Goal: Task Accomplishment & Management: Manage account settings

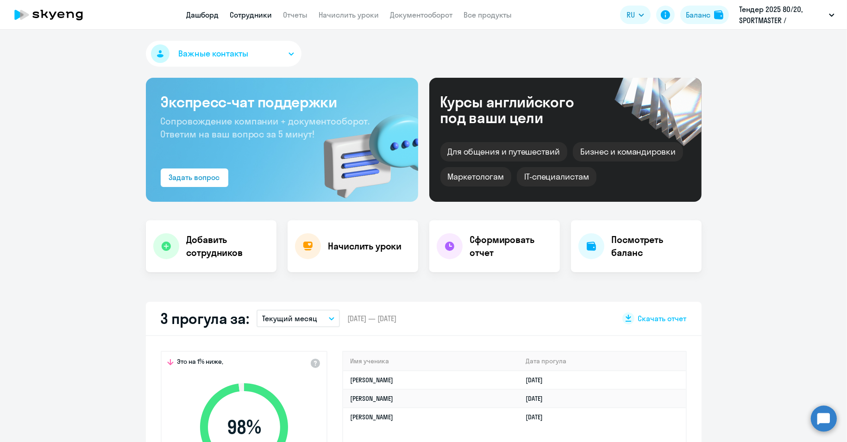
click at [253, 18] on link "Сотрудники" at bounding box center [251, 14] width 42 height 9
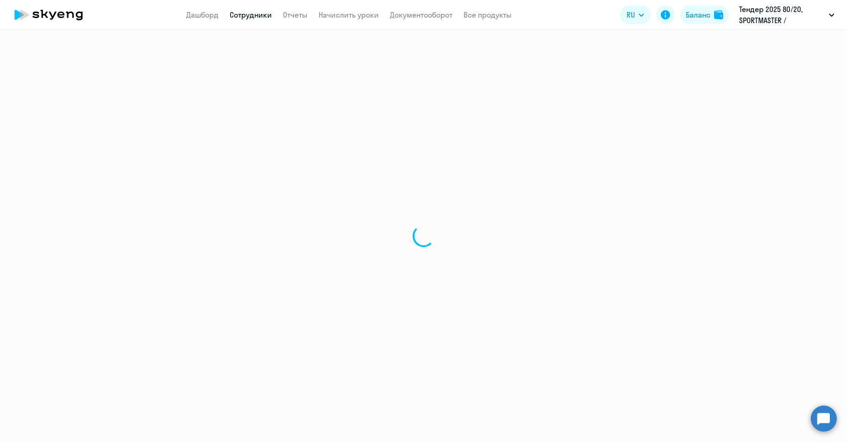
select select "30"
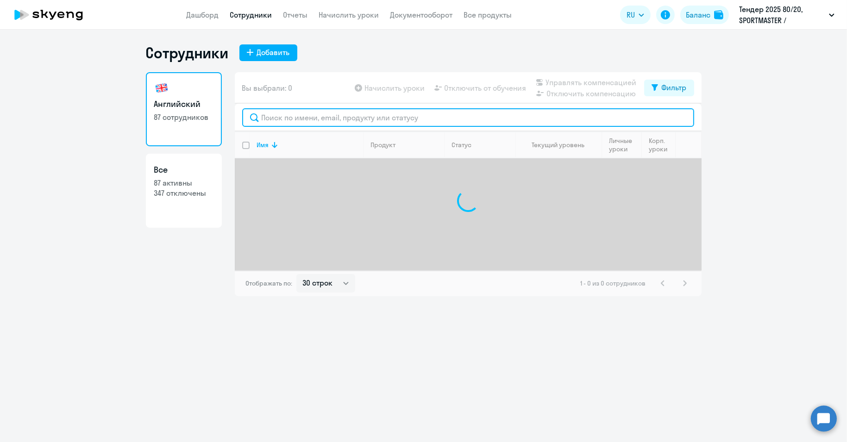
click at [299, 114] on input "text" at bounding box center [468, 117] width 452 height 19
paste input "[PERSON_NAME]"
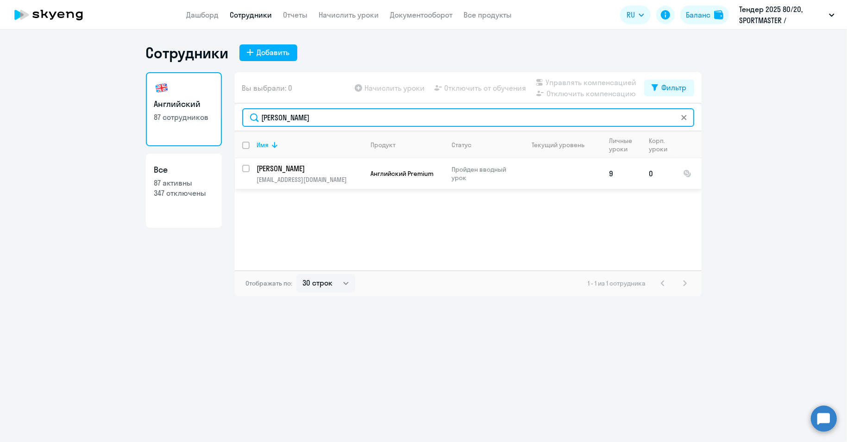
type input "[PERSON_NAME]"
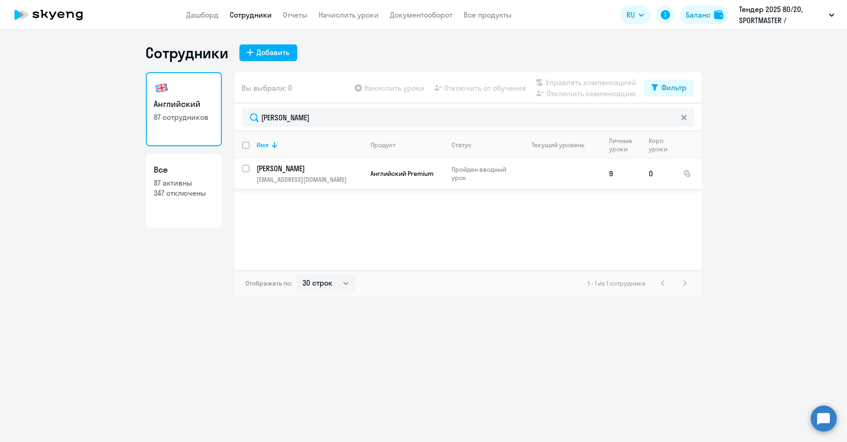
click at [245, 169] on input "select row 16503409" at bounding box center [251, 174] width 19 height 19
checkbox input "true"
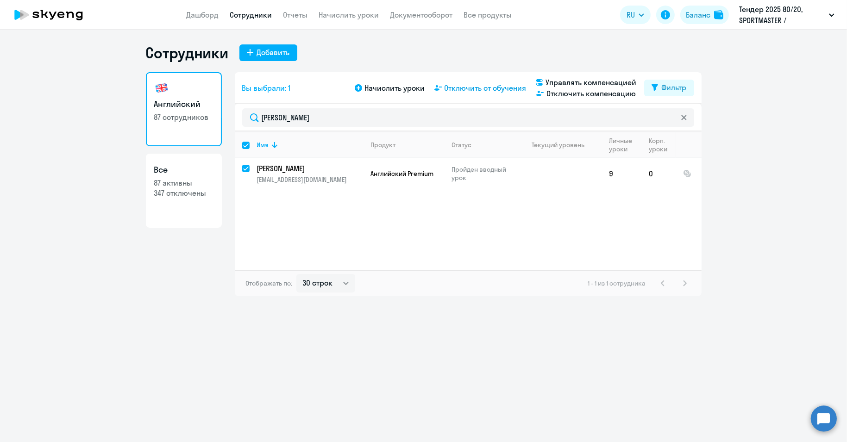
click at [464, 86] on span "Отключить от обучения" at bounding box center [486, 87] width 82 height 11
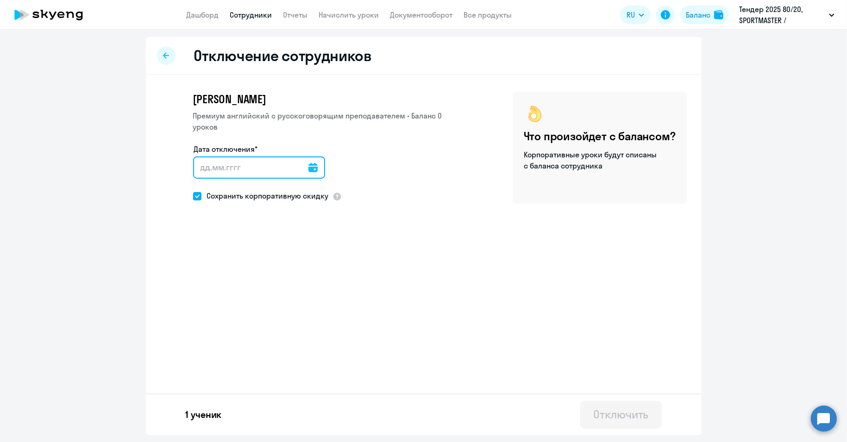
click at [302, 168] on input "Дата отключения*" at bounding box center [259, 168] width 132 height 22
click at [308, 160] on div at bounding box center [312, 168] width 9 height 22
click at [311, 175] on div at bounding box center [312, 168] width 9 height 22
click at [309, 169] on icon at bounding box center [312, 167] width 9 height 9
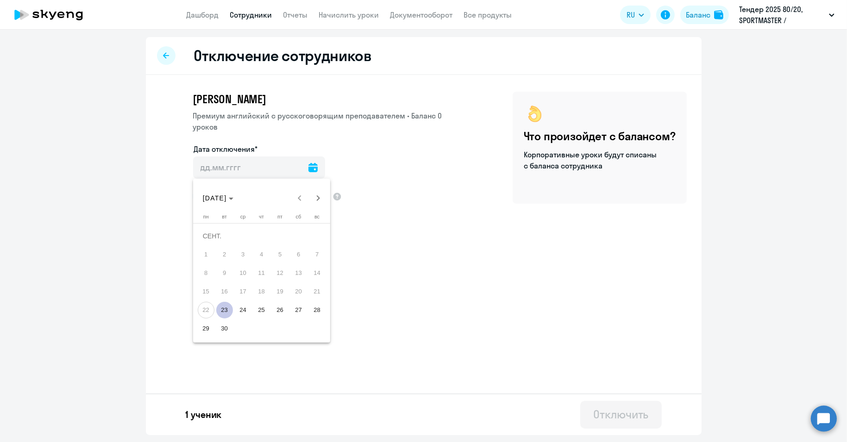
click at [228, 312] on span "23" at bounding box center [224, 310] width 17 height 17
type input "[DATE]"
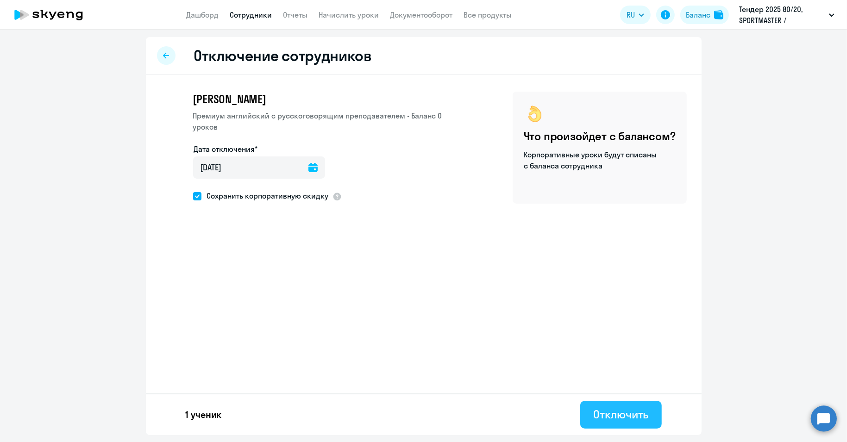
click at [614, 419] on div "Отключить" at bounding box center [620, 414] width 55 height 15
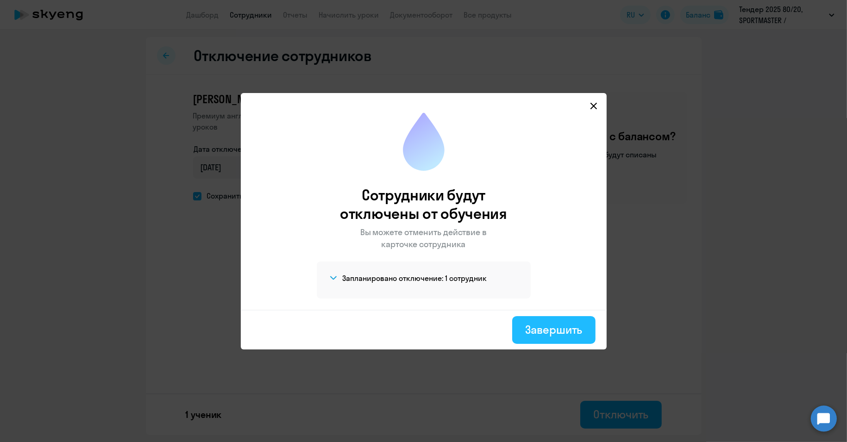
click at [566, 329] on div "Завершить" at bounding box center [553, 329] width 57 height 15
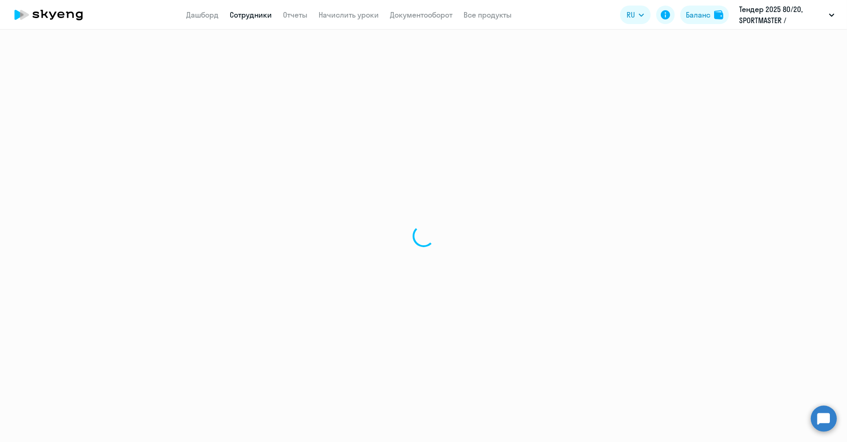
select select "30"
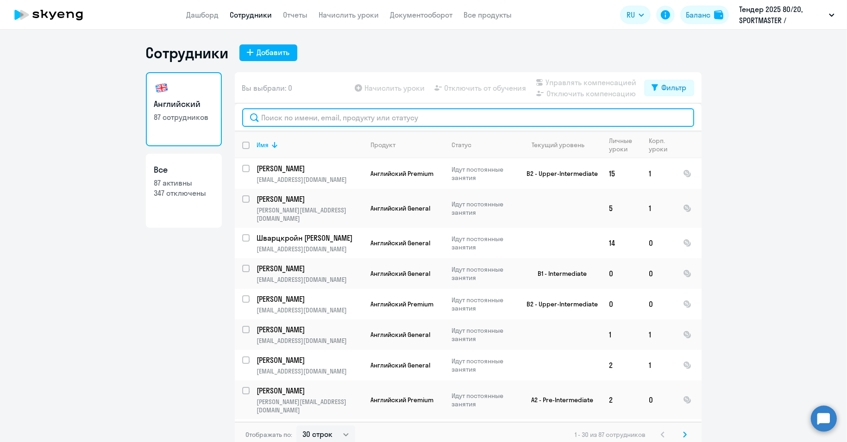
click at [341, 119] on input "text" at bounding box center [468, 117] width 452 height 19
paste input "[PERSON_NAME]"
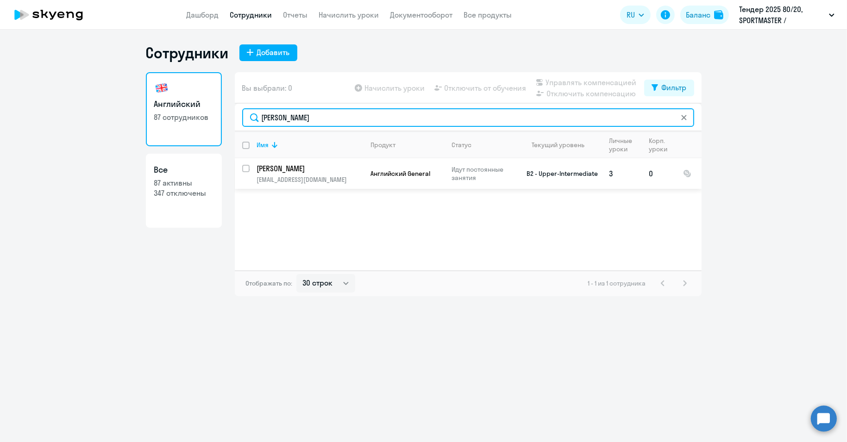
type input "[PERSON_NAME]"
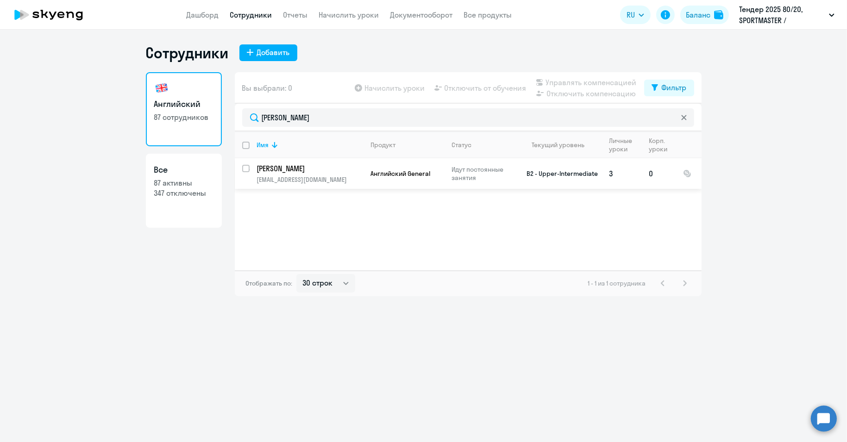
click at [248, 169] on input "select row 5401341" at bounding box center [251, 174] width 19 height 19
checkbox input "true"
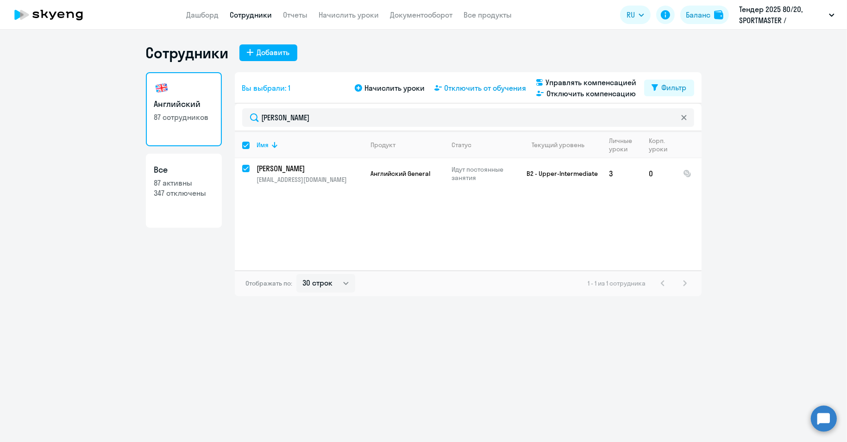
click at [482, 89] on span "Отключить от обучения" at bounding box center [486, 87] width 82 height 11
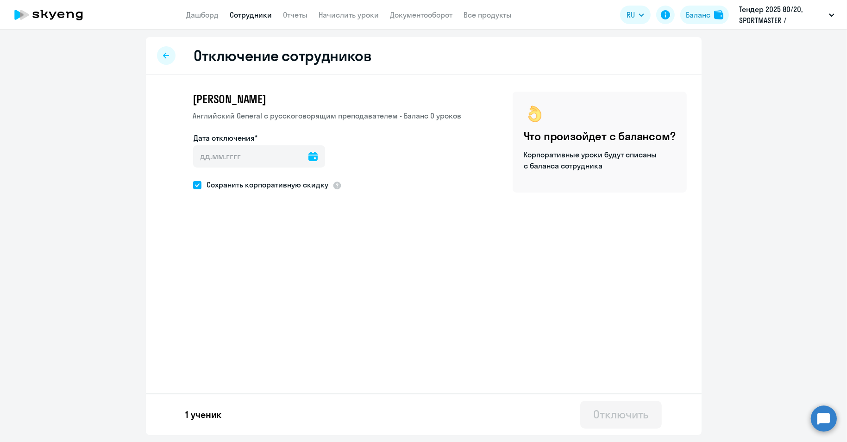
click at [308, 159] on icon at bounding box center [312, 156] width 9 height 9
click at [224, 300] on span "23" at bounding box center [224, 299] width 17 height 17
type input "[DATE]"
click at [618, 415] on div "Отключить" at bounding box center [620, 414] width 55 height 15
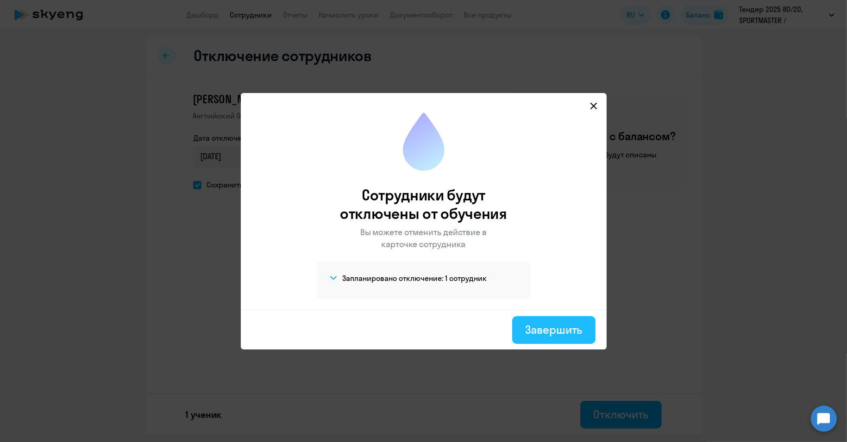
click at [558, 328] on div "Завершить" at bounding box center [553, 329] width 57 height 15
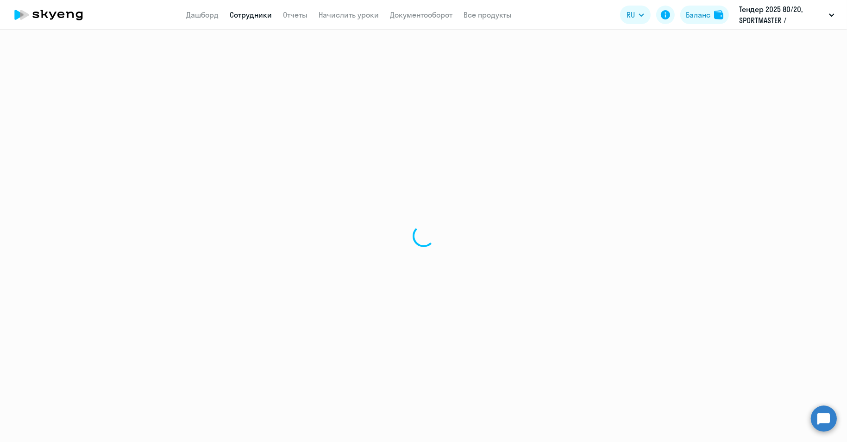
select select "30"
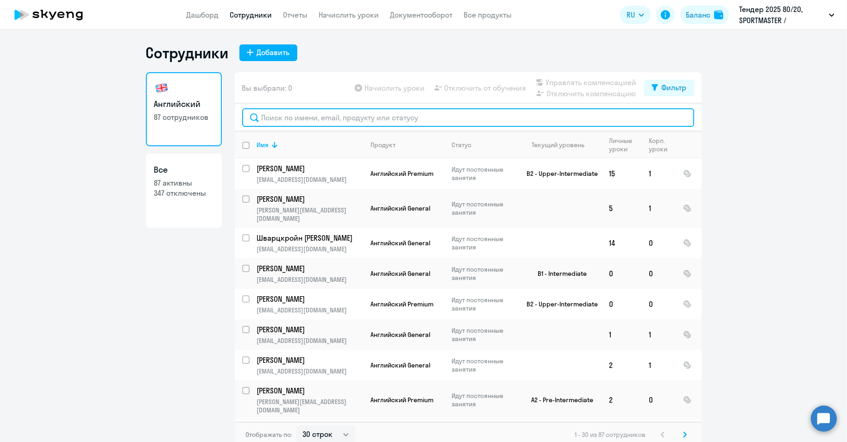
click at [322, 117] on input "text" at bounding box center [468, 117] width 452 height 19
paste input "[PERSON_NAME]"
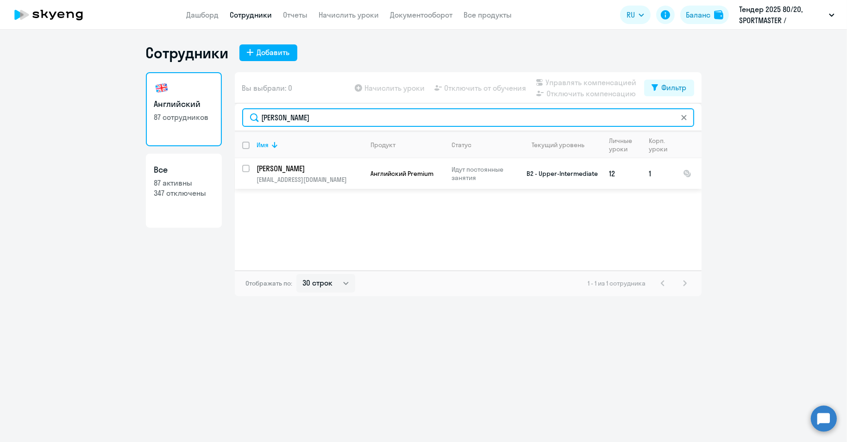
type input "[PERSON_NAME]"
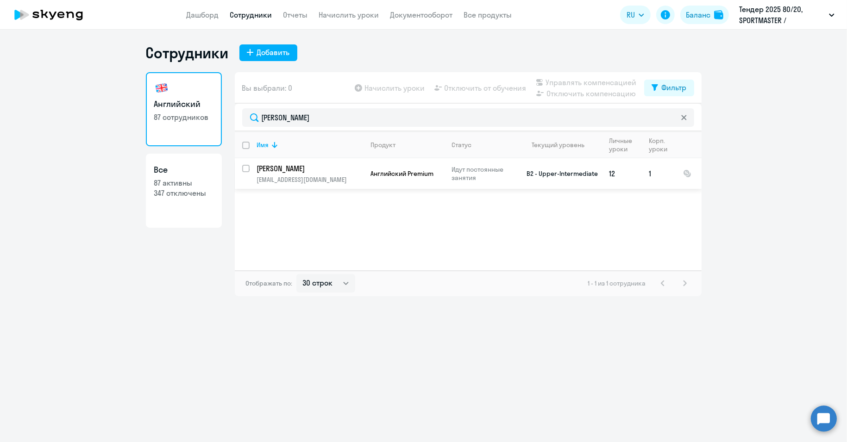
click at [245, 167] on input "select row 1501633" at bounding box center [251, 174] width 19 height 19
checkbox input "true"
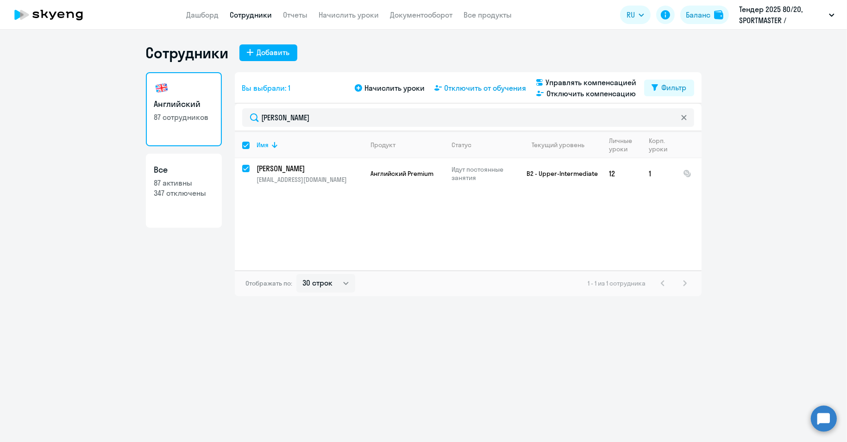
click at [476, 88] on span "Отключить от обучения" at bounding box center [486, 87] width 82 height 11
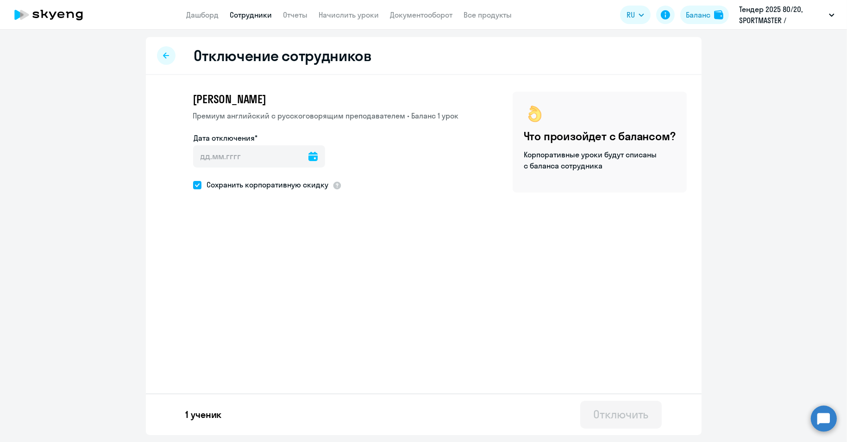
click at [310, 163] on div at bounding box center [312, 156] width 9 height 22
click at [311, 157] on icon at bounding box center [312, 156] width 9 height 9
click at [225, 300] on span "23" at bounding box center [224, 299] width 17 height 17
type input "[DATE]"
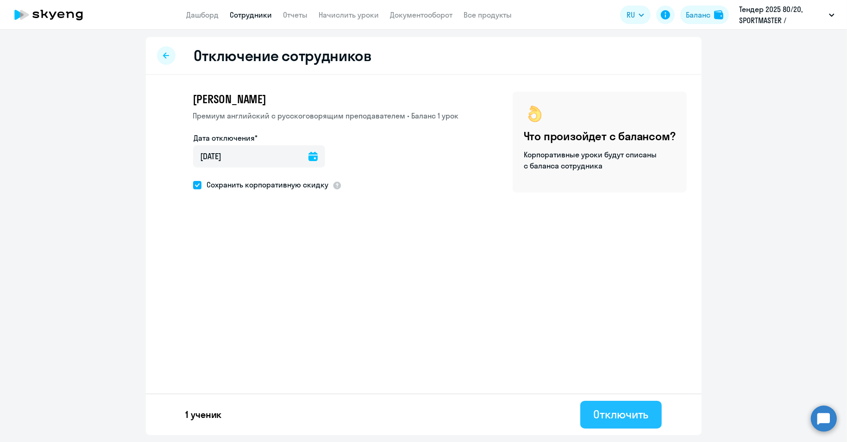
click at [627, 418] on div "Отключить" at bounding box center [620, 414] width 55 height 15
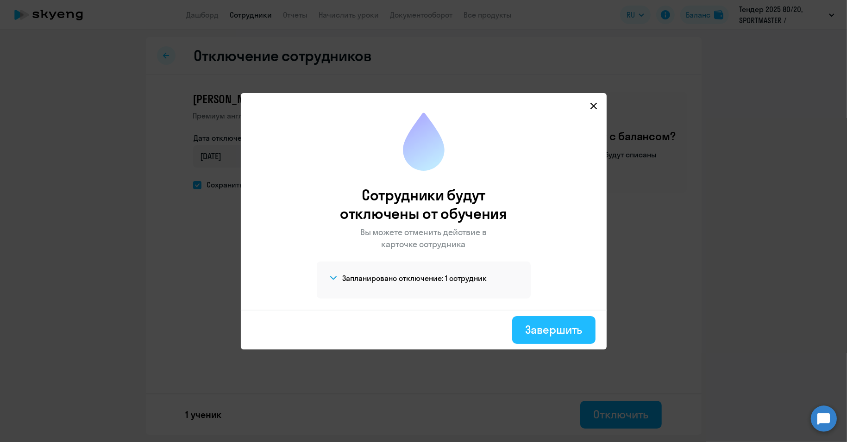
click at [559, 332] on div "Завершить" at bounding box center [553, 329] width 57 height 15
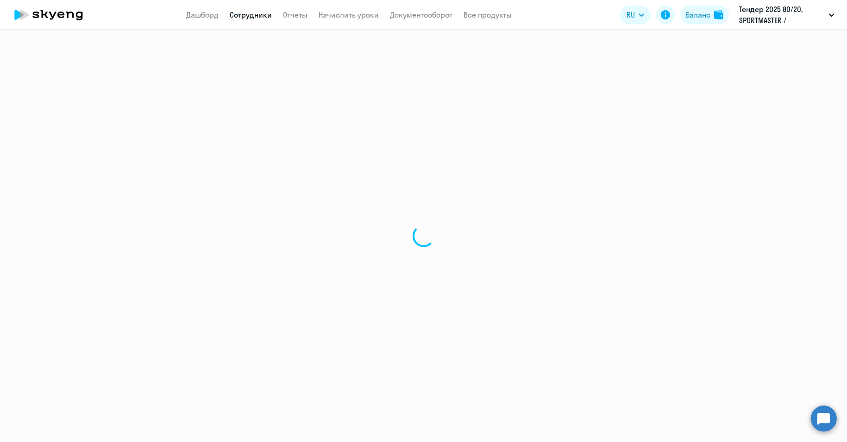
select select "30"
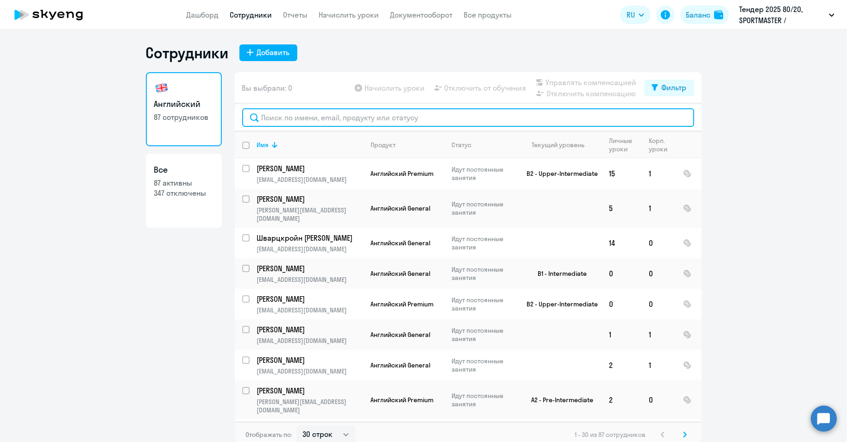
click at [291, 122] on input "text" at bounding box center [468, 117] width 452 height 19
paste input "[PERSON_NAME]"
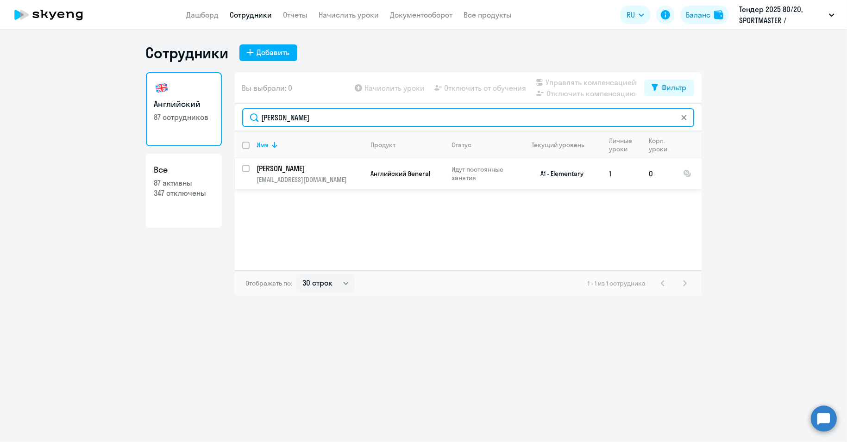
type input "[PERSON_NAME]"
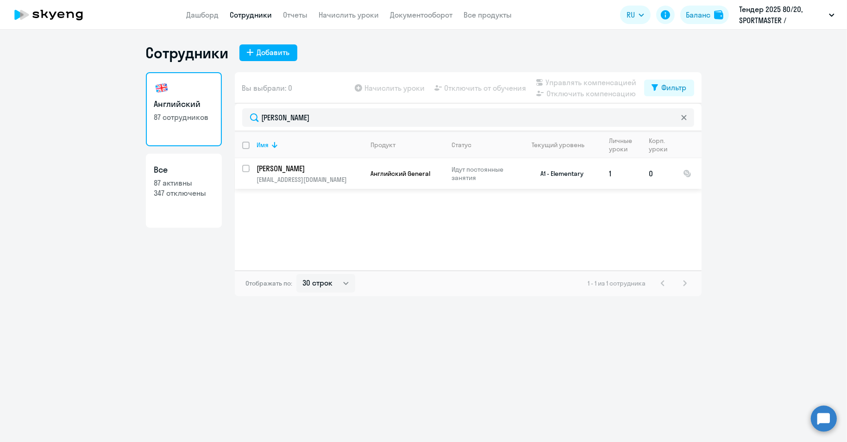
click at [247, 171] on input "select row 38614294" at bounding box center [251, 174] width 19 height 19
checkbox input "true"
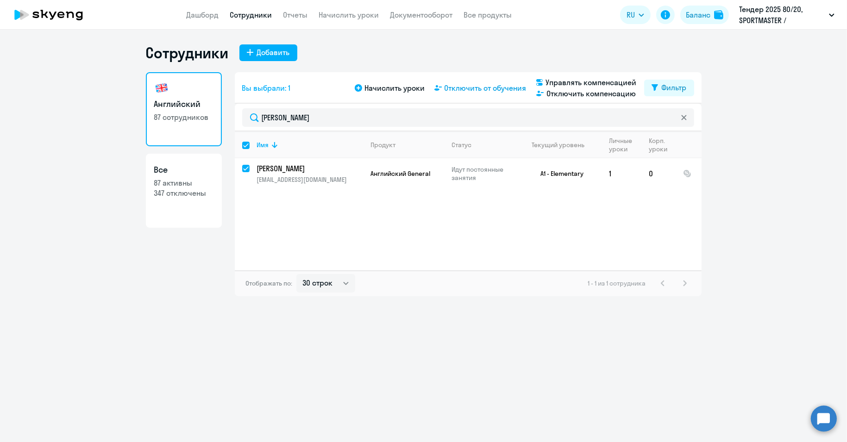
click at [475, 88] on span "Отключить от обучения" at bounding box center [486, 87] width 82 height 11
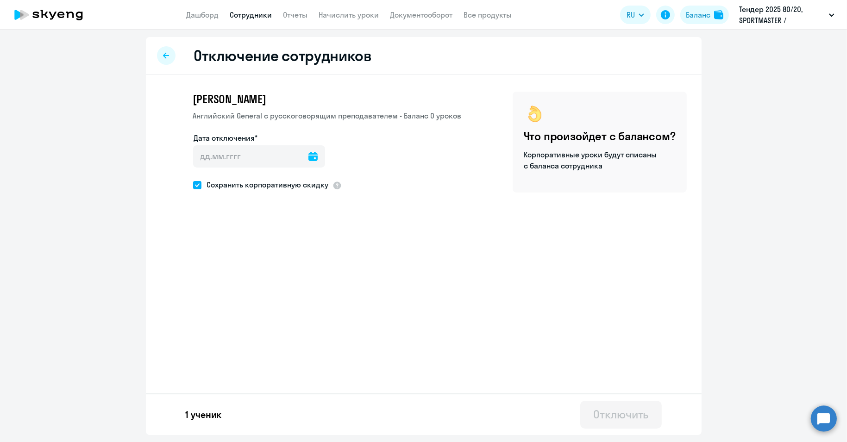
click at [308, 153] on icon at bounding box center [312, 156] width 9 height 9
click at [221, 298] on span "23" at bounding box center [224, 299] width 17 height 17
type input "[DATE]"
click at [608, 408] on div "Отключить" at bounding box center [620, 414] width 55 height 15
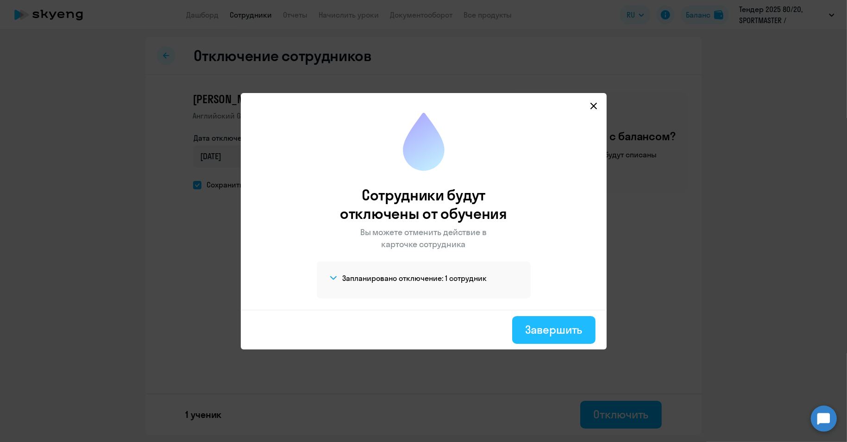
click at [557, 328] on div "Завершить" at bounding box center [553, 329] width 57 height 15
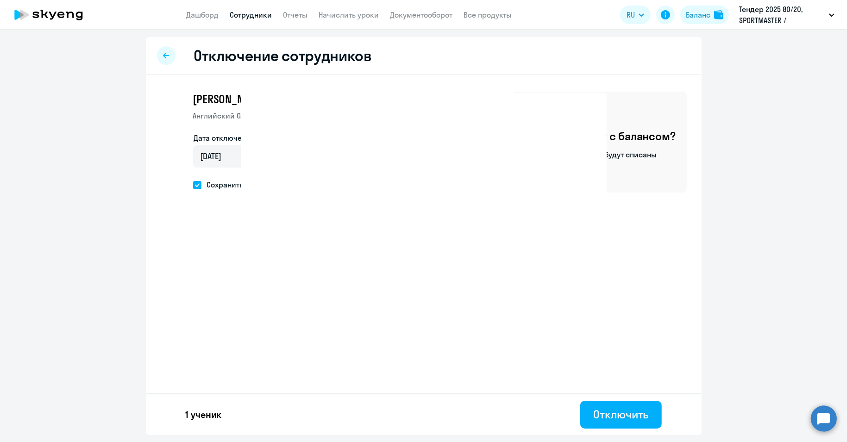
select select "30"
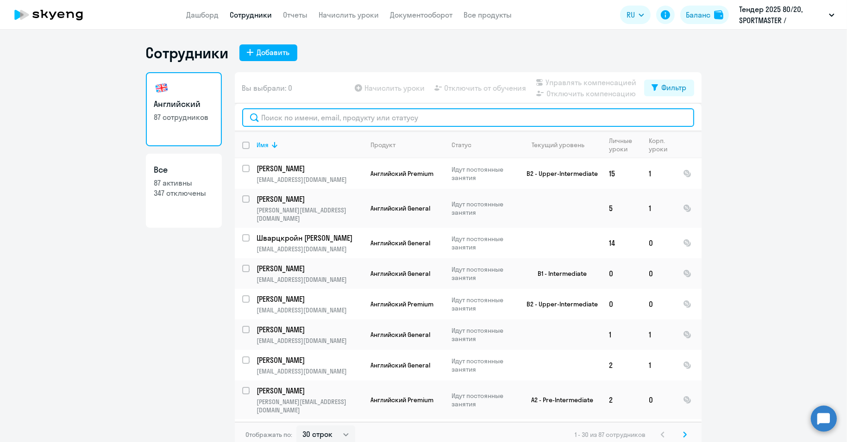
click at [318, 123] on input "text" at bounding box center [468, 117] width 452 height 19
paste input "[PERSON_NAME]"
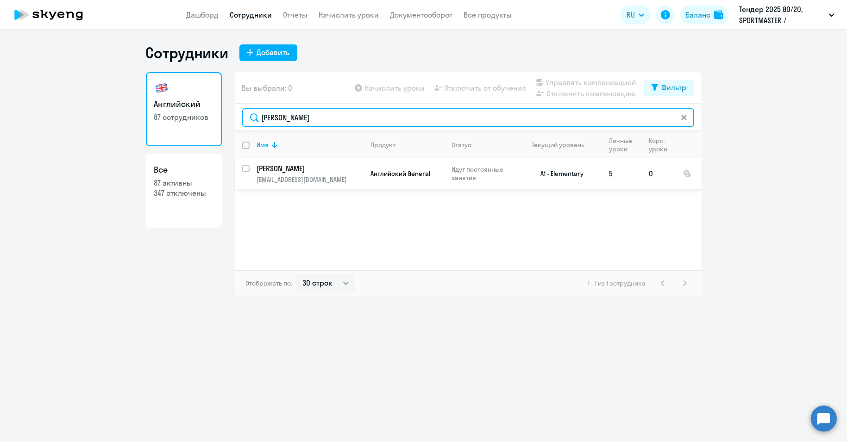
type input "[PERSON_NAME]"
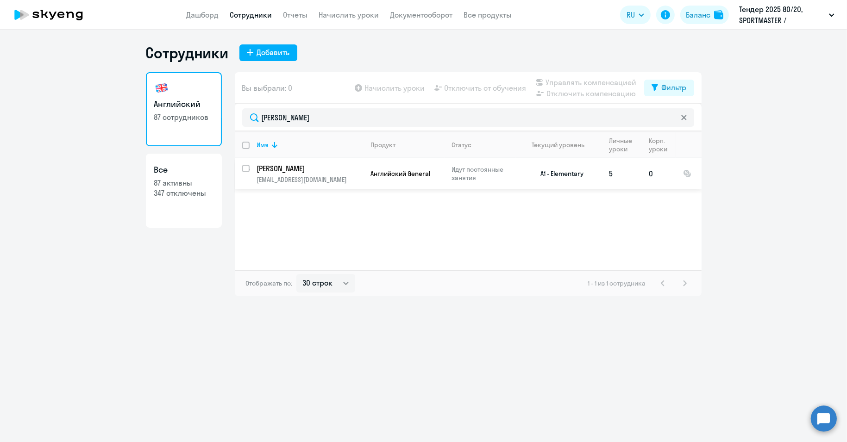
click at [246, 168] on input "select row 6098464" at bounding box center [251, 174] width 19 height 19
checkbox input "true"
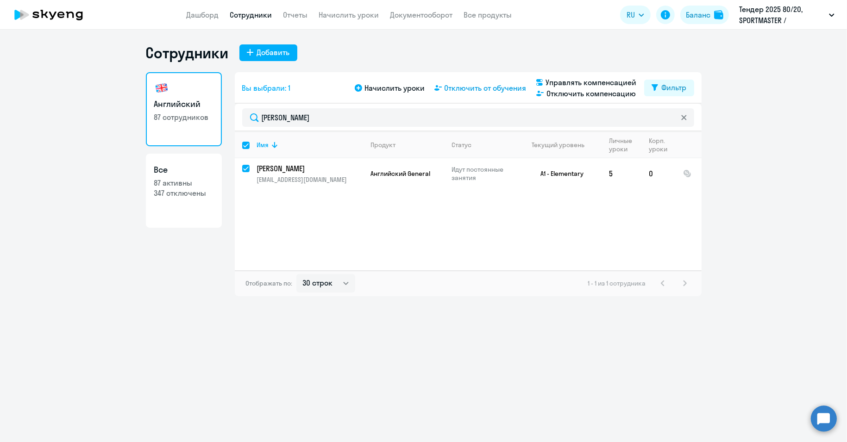
click at [478, 86] on span "Отключить от обучения" at bounding box center [486, 87] width 82 height 11
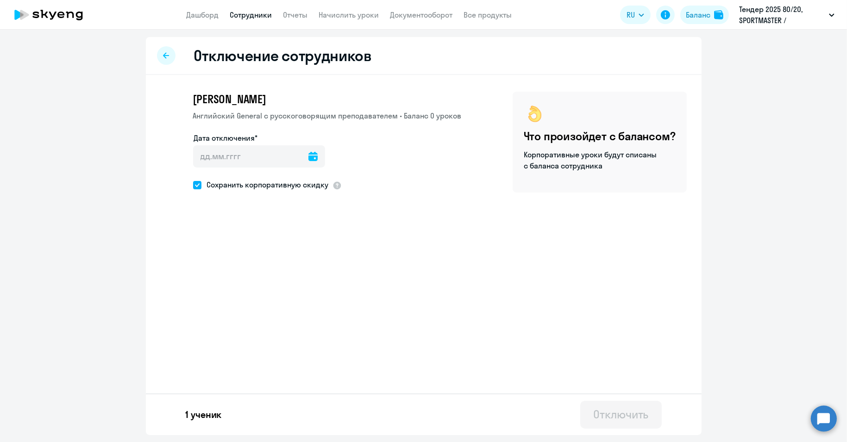
click at [308, 153] on icon at bounding box center [312, 156] width 9 height 9
click at [227, 298] on span "23" at bounding box center [224, 299] width 17 height 17
type input "[DATE]"
click at [602, 408] on div "Отключить" at bounding box center [620, 414] width 55 height 15
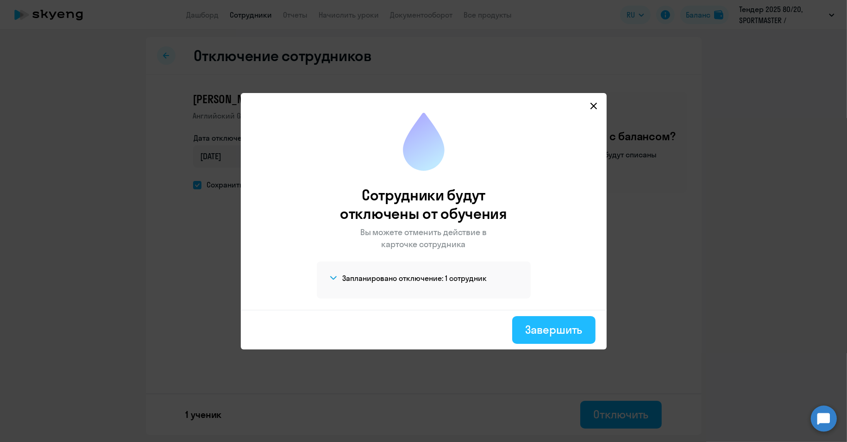
click at [565, 329] on div "Завершить" at bounding box center [553, 329] width 57 height 15
select select "30"
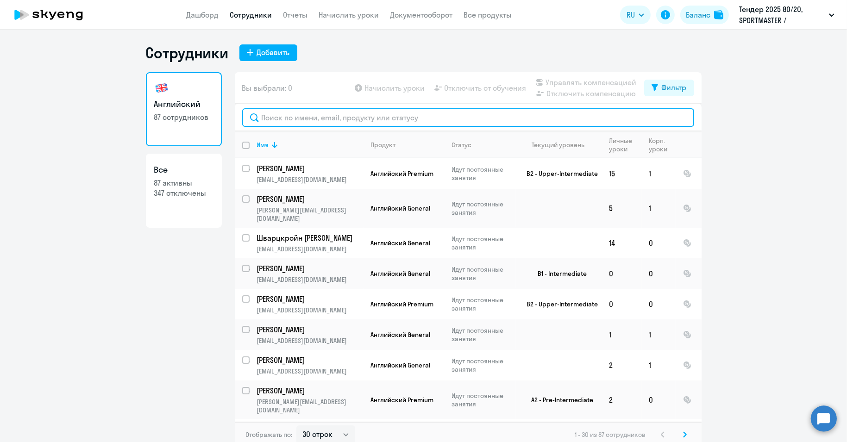
click at [293, 113] on input "text" at bounding box center [468, 117] width 452 height 19
paste input "[PERSON_NAME]"
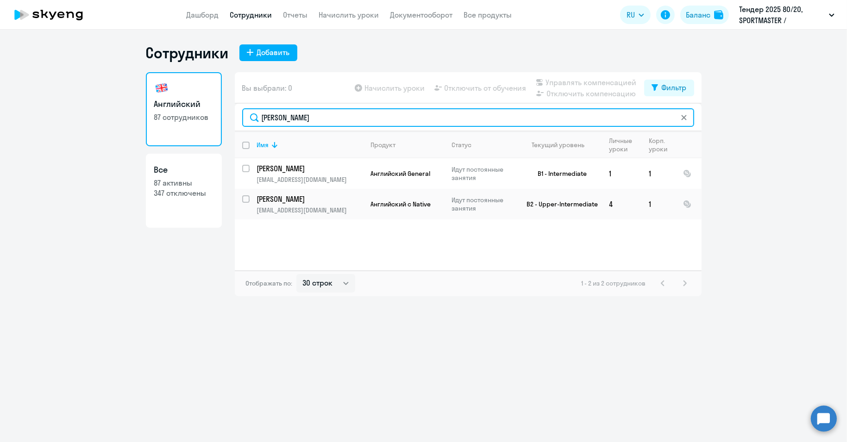
type input "[PERSON_NAME]"
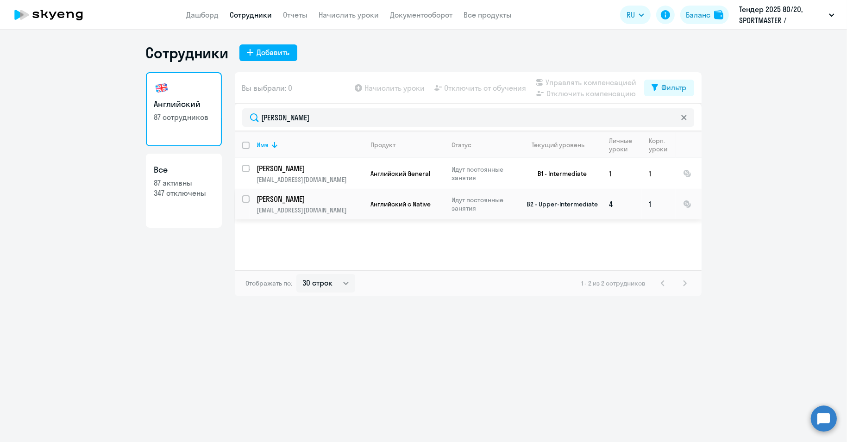
click at [245, 198] on input "select row 4183736" at bounding box center [251, 204] width 19 height 19
checkbox input "true"
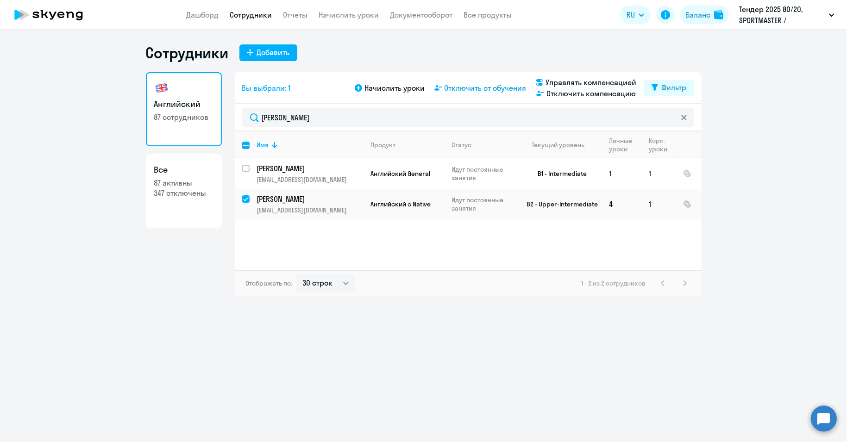
click at [471, 82] on span "Отключить от обучения" at bounding box center [486, 87] width 82 height 11
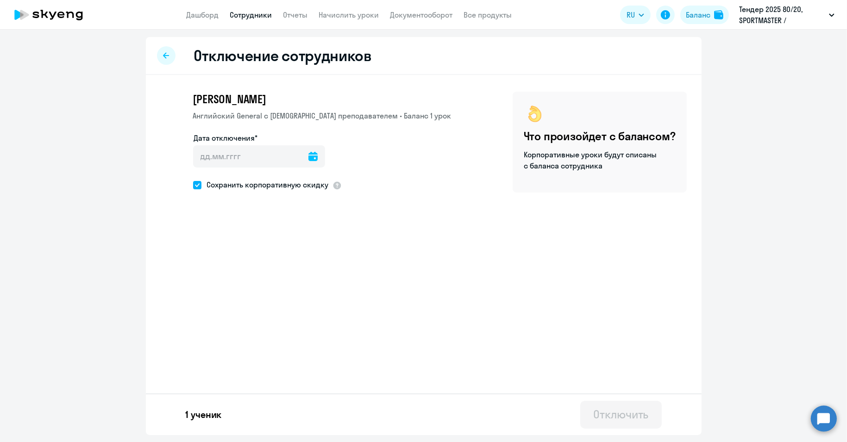
click at [308, 155] on icon at bounding box center [312, 156] width 9 height 9
click at [226, 298] on span "23" at bounding box center [224, 299] width 17 height 17
type input "[DATE]"
click at [639, 409] on div "Отключить" at bounding box center [620, 414] width 55 height 15
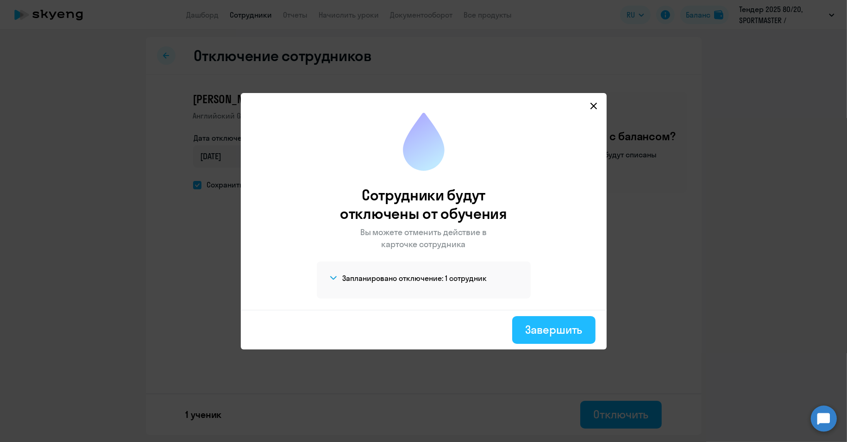
click at [555, 326] on div "Завершить" at bounding box center [553, 329] width 57 height 15
select select "30"
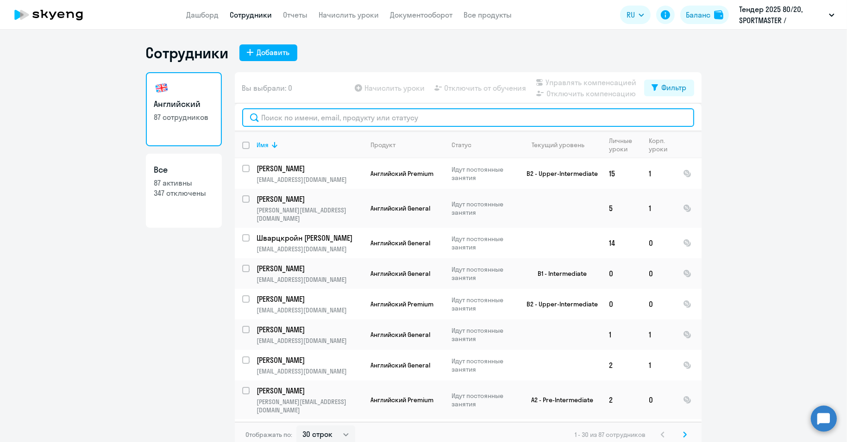
click at [304, 119] on input "text" at bounding box center [468, 117] width 452 height 19
paste input "[PERSON_NAME]"
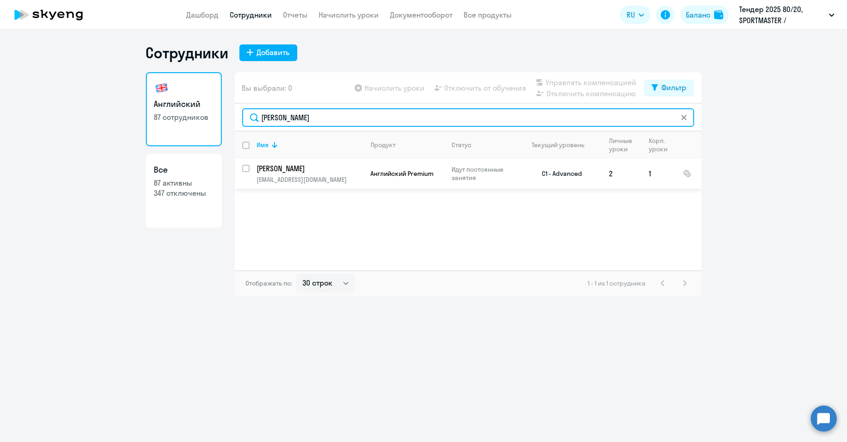
type input "[PERSON_NAME]"
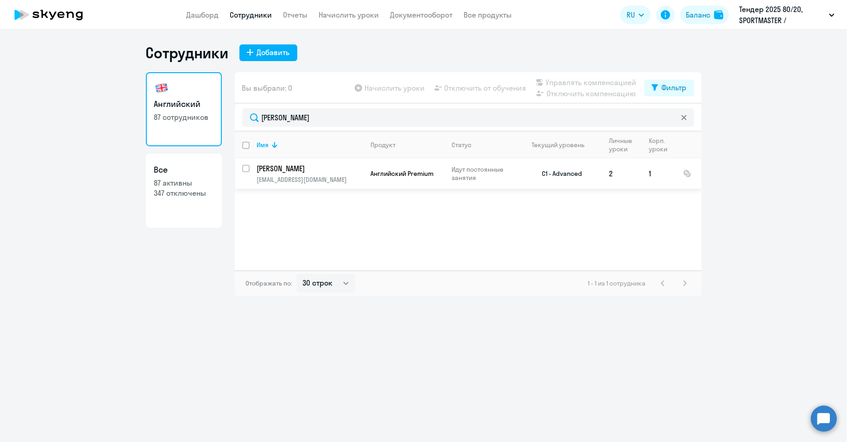
click at [244, 168] on input "select row 14872398" at bounding box center [251, 174] width 19 height 19
checkbox input "true"
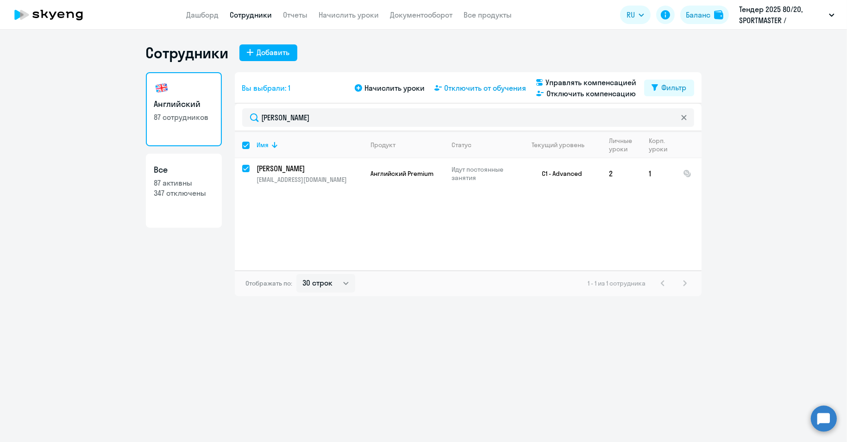
click at [474, 89] on span "Отключить от обучения" at bounding box center [486, 87] width 82 height 11
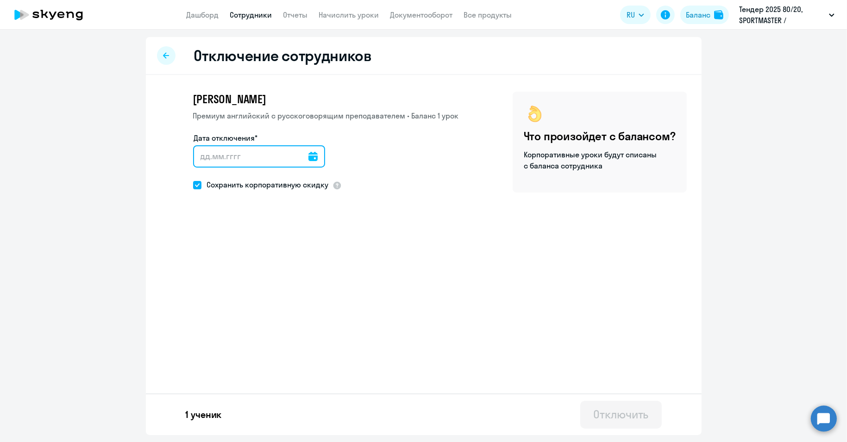
click at [275, 151] on input "Дата отключения*" at bounding box center [259, 156] width 132 height 22
click at [312, 157] on icon at bounding box center [312, 156] width 9 height 9
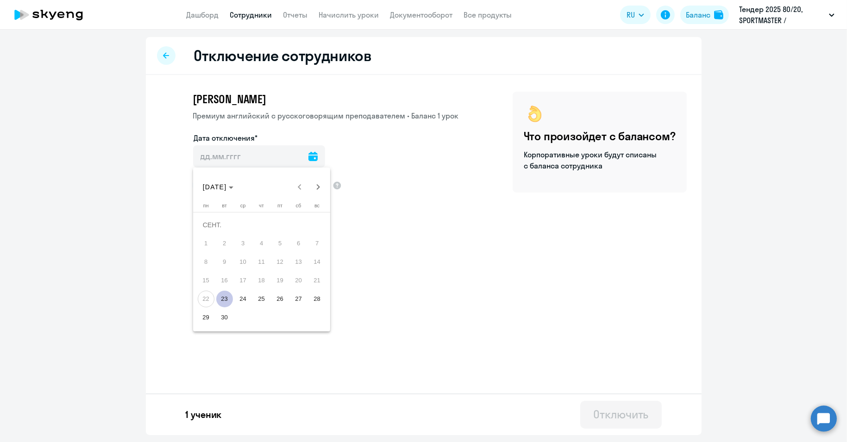
click at [221, 302] on span "23" at bounding box center [224, 299] width 17 height 17
type input "[DATE]"
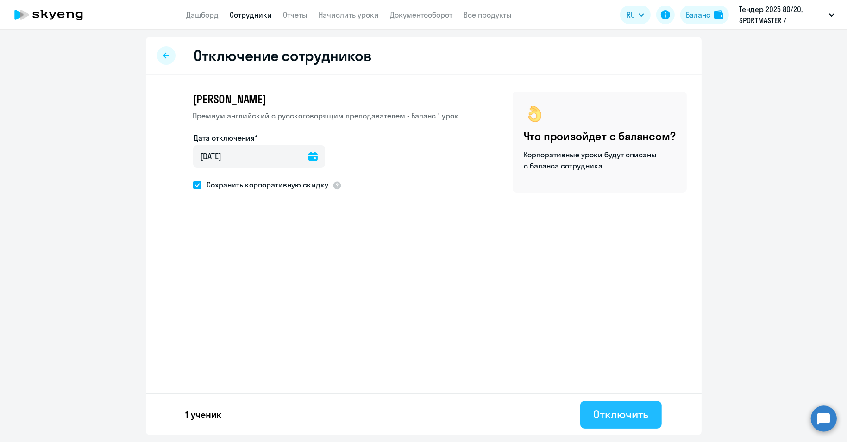
click at [616, 409] on div "Отключить" at bounding box center [620, 414] width 55 height 15
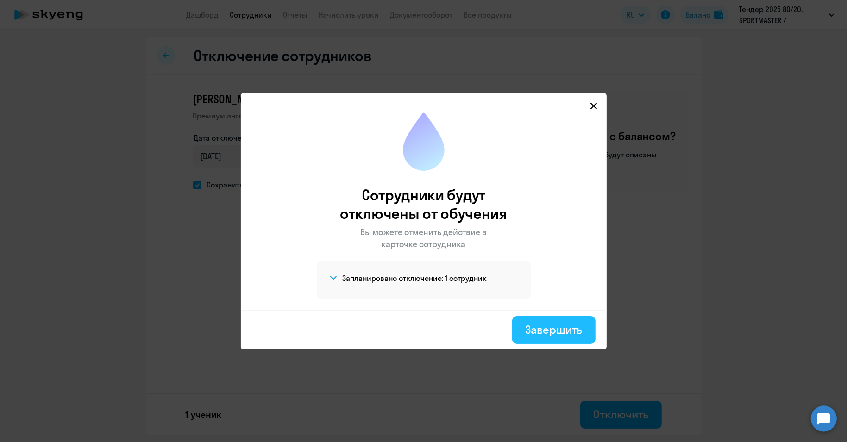
click at [535, 343] on button "Завершить" at bounding box center [553, 330] width 83 height 28
select select "30"
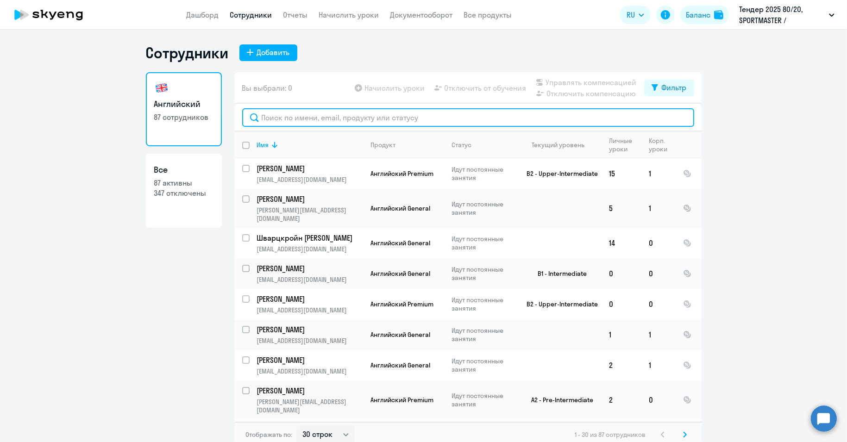
click at [329, 115] on input "text" at bounding box center [468, 117] width 452 height 19
paste input "[PERSON_NAME]"
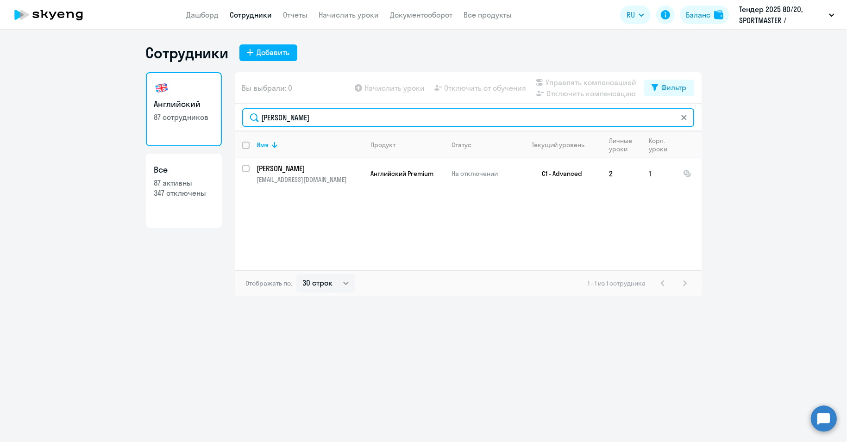
click at [281, 116] on input "[PERSON_NAME]" at bounding box center [468, 117] width 452 height 19
paste input "ипатников"
type input "[PERSON_NAME]"
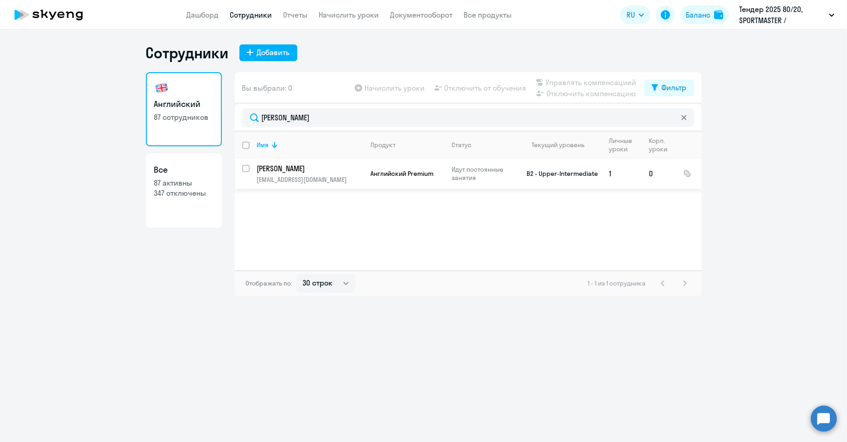
click at [244, 167] on input "select row 26314048" at bounding box center [251, 174] width 19 height 19
checkbox input "true"
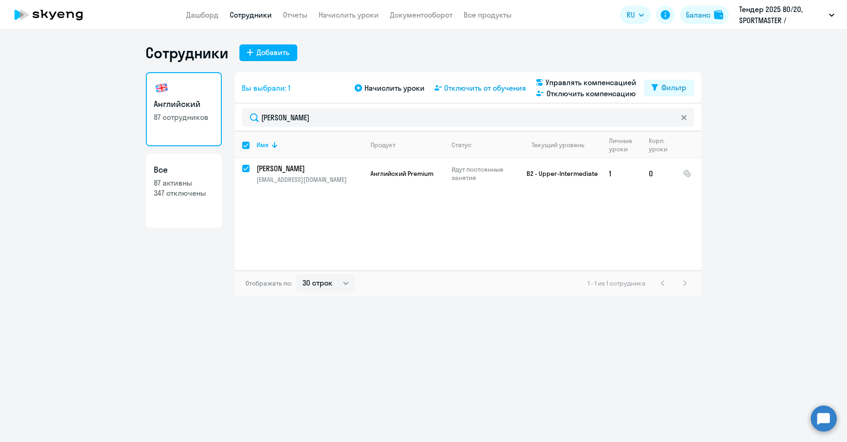
click at [471, 84] on span "Отключить от обучения" at bounding box center [486, 87] width 82 height 11
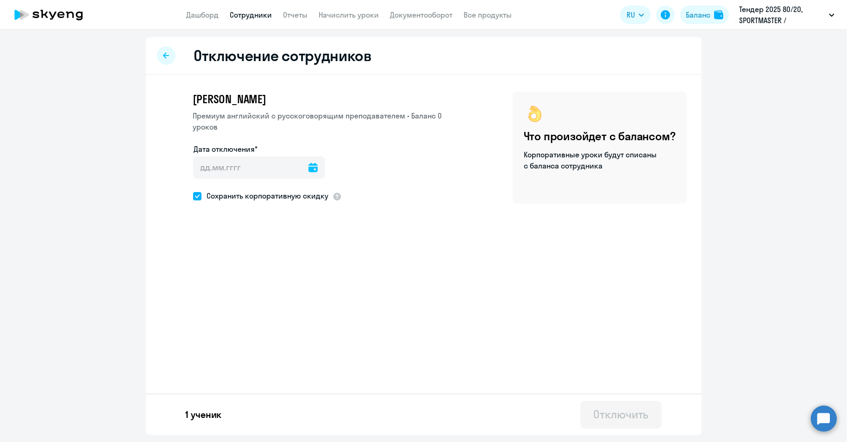
click at [310, 168] on icon at bounding box center [312, 167] width 9 height 9
click at [226, 307] on span "23" at bounding box center [224, 310] width 17 height 17
type input "[DATE]"
click at [608, 413] on div "Отключить" at bounding box center [620, 414] width 55 height 15
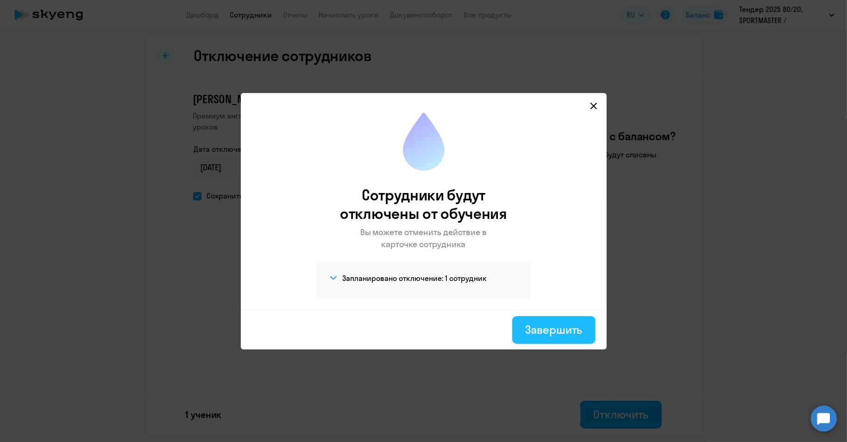
click at [546, 328] on div "Завершить" at bounding box center [553, 329] width 57 height 15
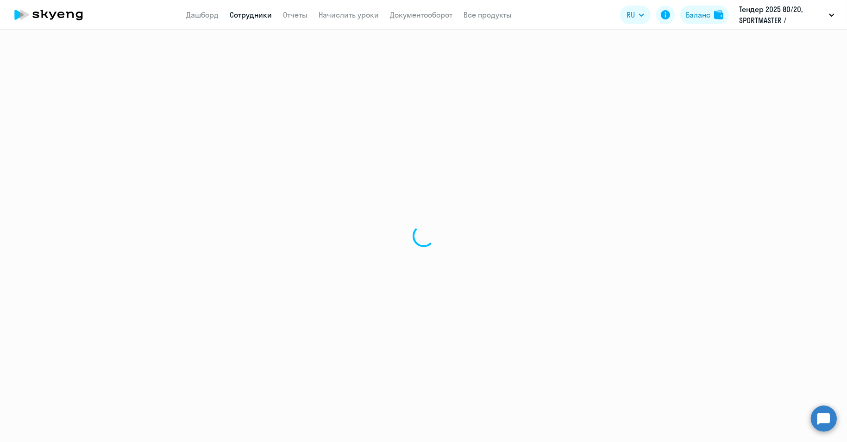
select select "30"
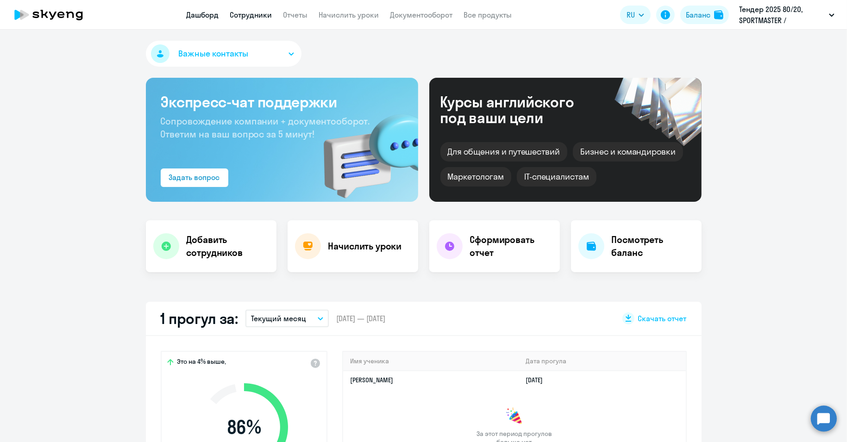
click at [256, 15] on link "Сотрудники" at bounding box center [251, 14] width 42 height 9
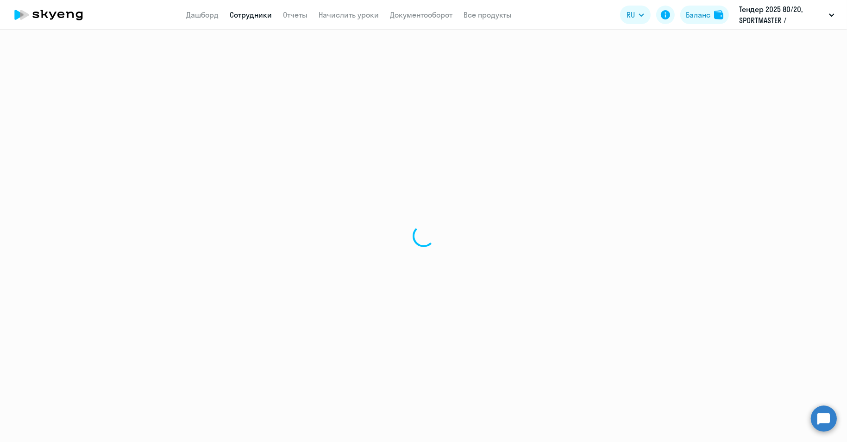
select select "30"
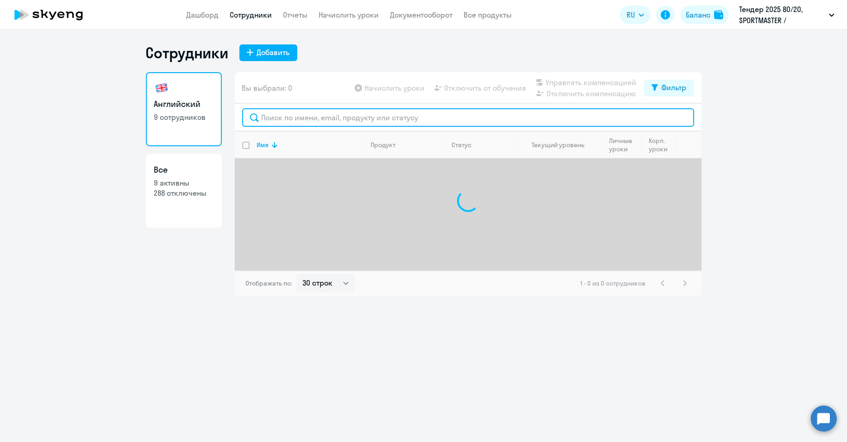
click at [288, 119] on input "text" at bounding box center [468, 117] width 452 height 19
paste input "Стадник"
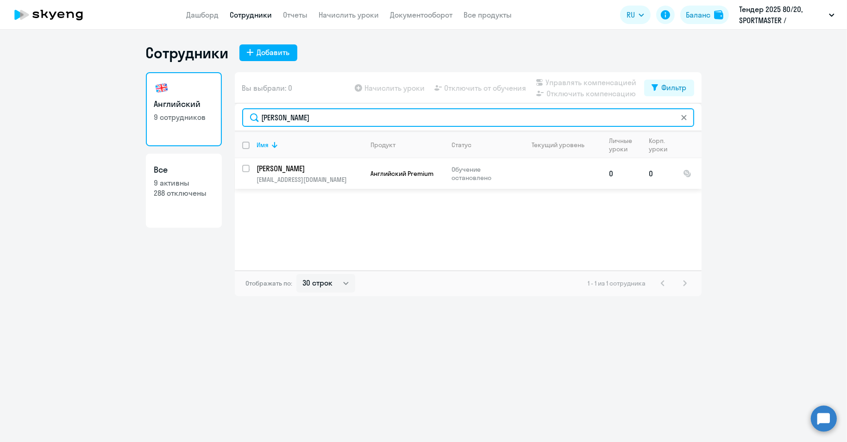
type input "Стадник"
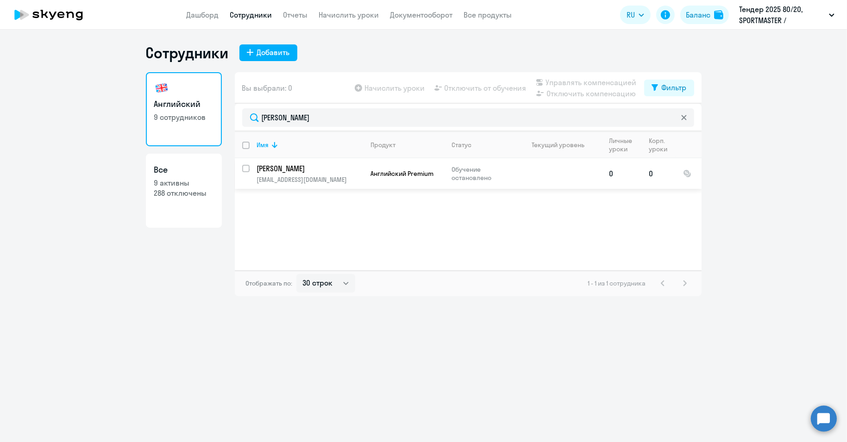
click at [247, 170] on input "select row 3593168" at bounding box center [251, 174] width 19 height 19
checkbox input "true"
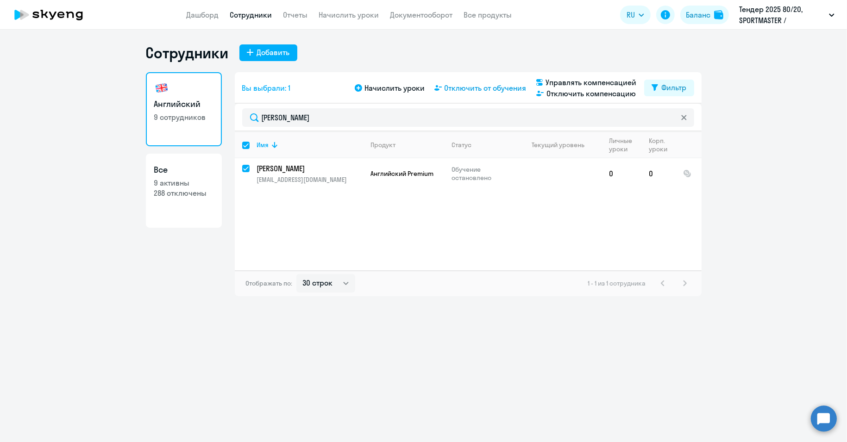
click at [485, 85] on span "Отключить от обучения" at bounding box center [486, 87] width 82 height 11
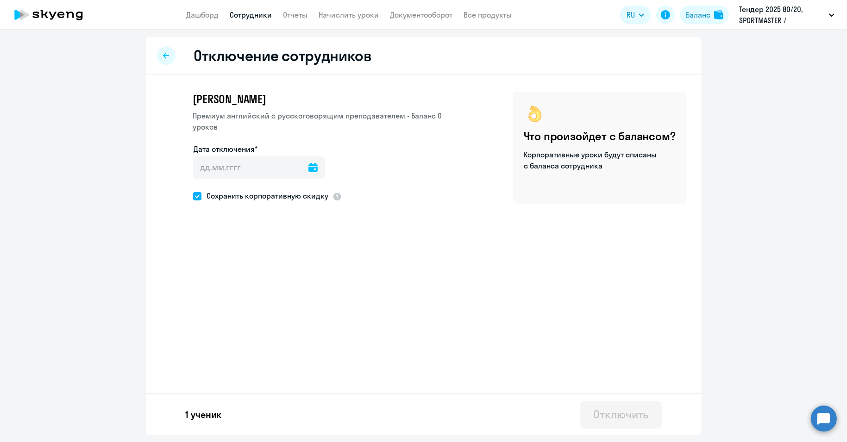
click at [312, 169] on icon at bounding box center [312, 167] width 9 height 9
click at [228, 313] on span "23" at bounding box center [224, 310] width 17 height 17
type input "[DATE]"
click at [627, 413] on div "Отключить" at bounding box center [620, 414] width 55 height 15
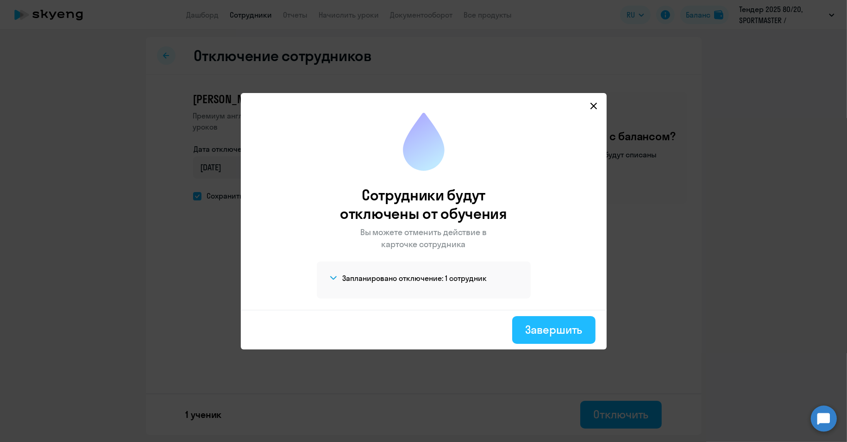
click at [550, 338] on button "Завершить" at bounding box center [553, 330] width 83 height 28
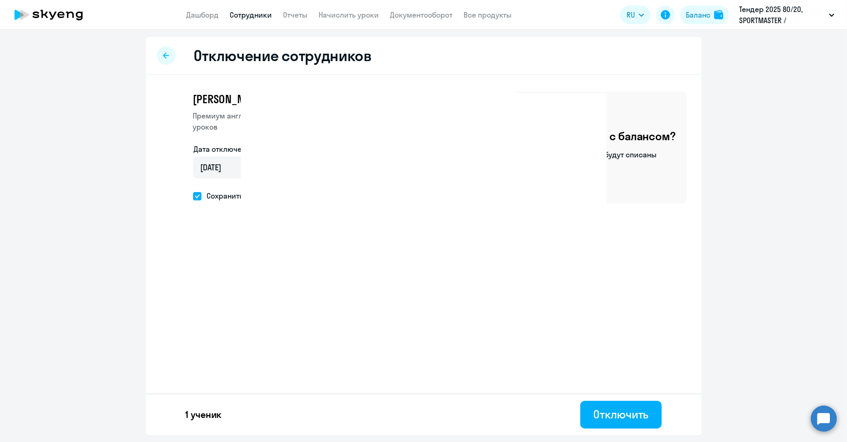
select select "30"
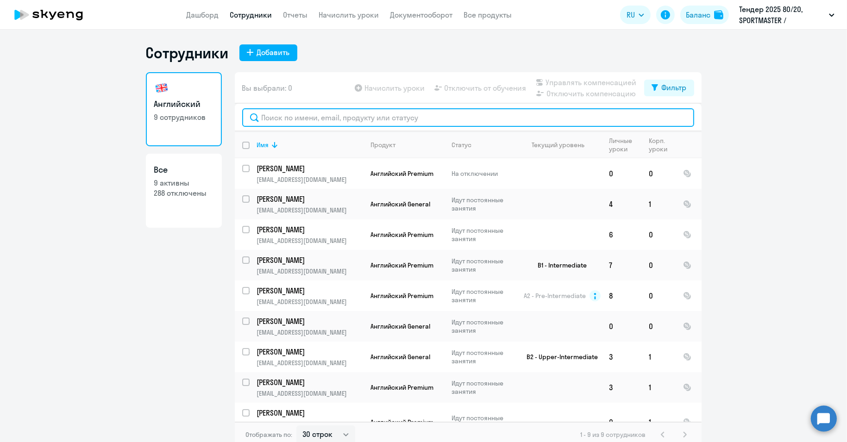
click at [307, 116] on input "text" at bounding box center [468, 117] width 452 height 19
paste input "Соснина"
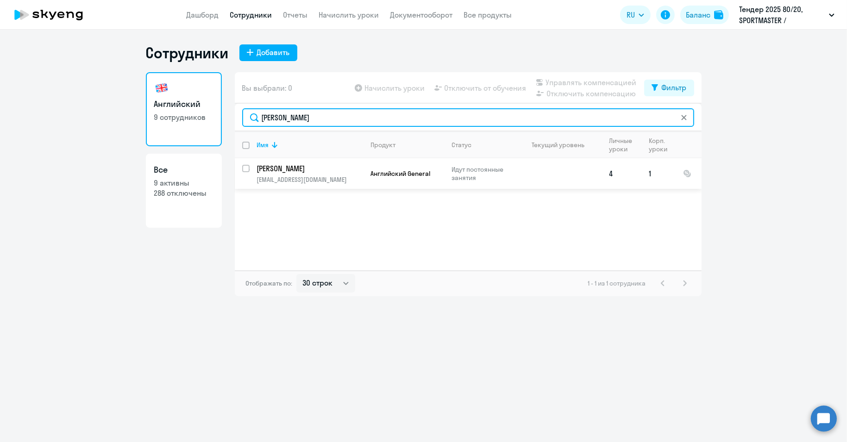
type input "Соснина"
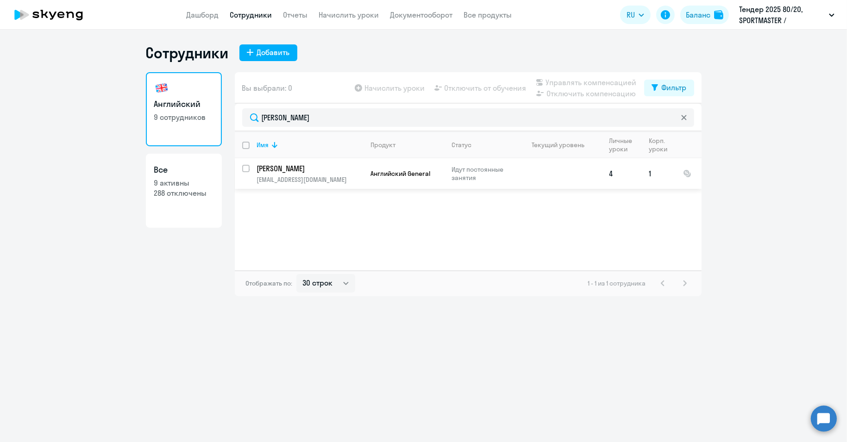
click at [245, 168] on input "select row 42000611" at bounding box center [251, 174] width 19 height 19
checkbox input "true"
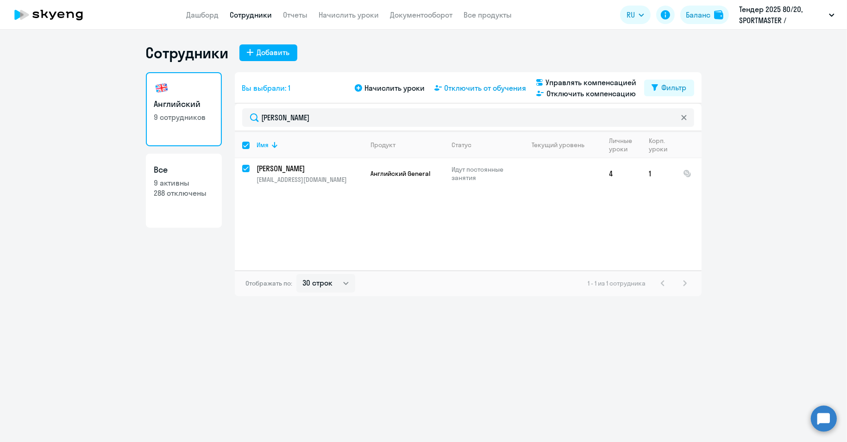
click at [477, 90] on span "Отключить от обучения" at bounding box center [486, 87] width 82 height 11
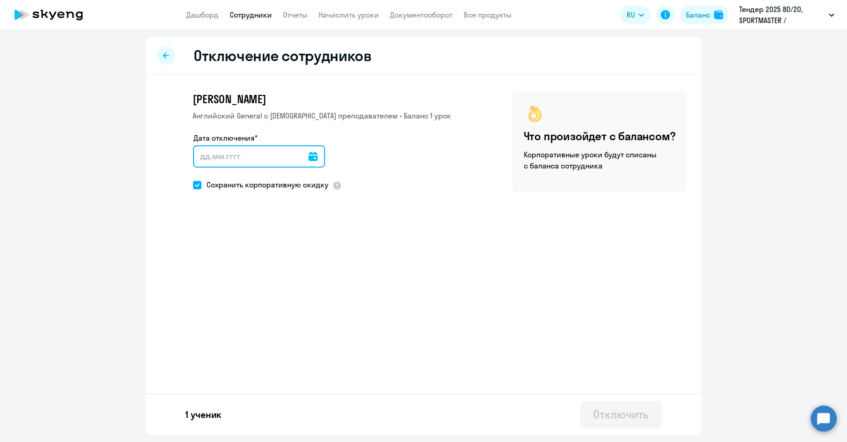
click at [301, 162] on input "Дата отключения*" at bounding box center [259, 156] width 132 height 22
click at [310, 156] on icon at bounding box center [312, 156] width 9 height 9
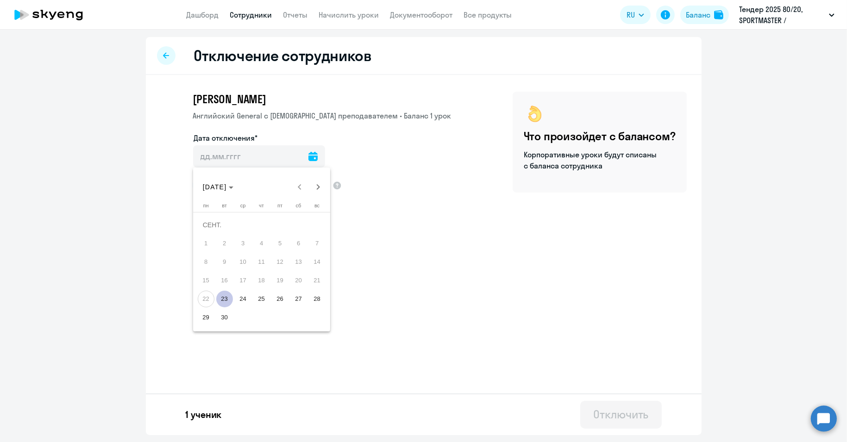
click at [223, 295] on span "23" at bounding box center [224, 299] width 17 height 17
type input "[DATE]"
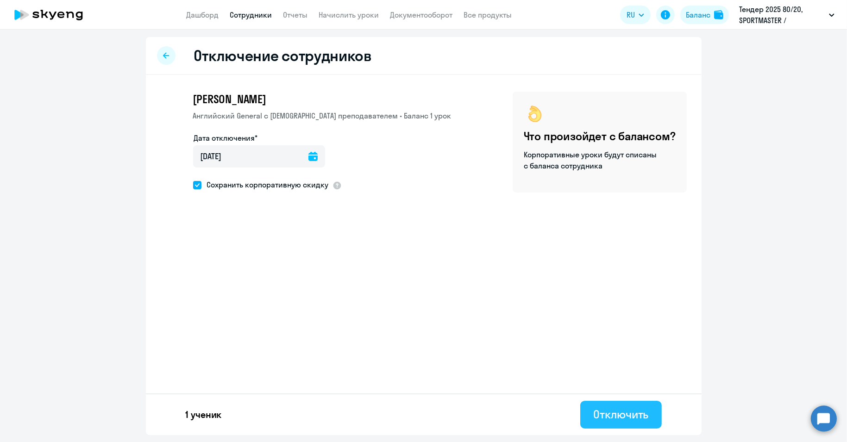
click at [610, 409] on div "Отключить" at bounding box center [620, 414] width 55 height 15
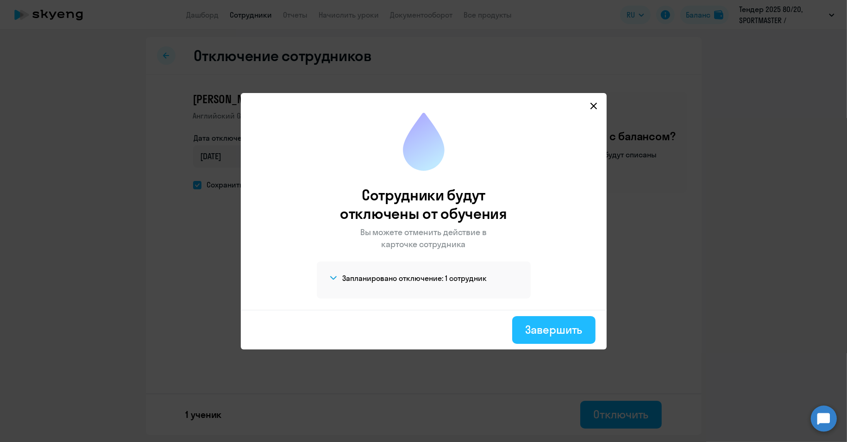
click at [532, 332] on div "Завершить" at bounding box center [553, 329] width 57 height 15
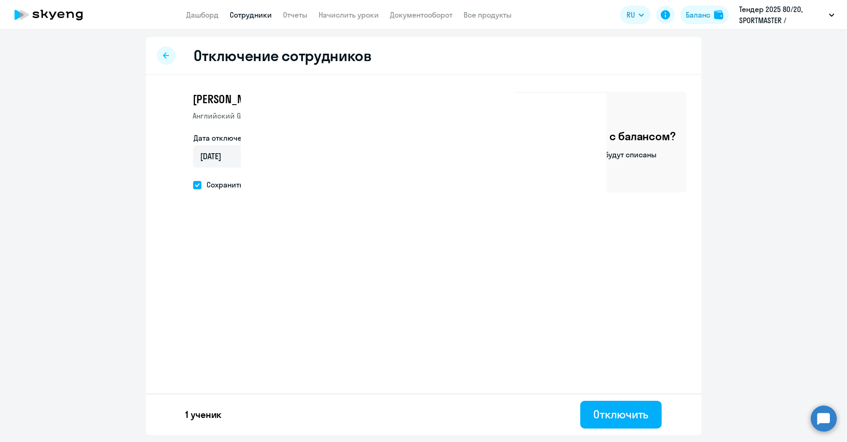
select select "30"
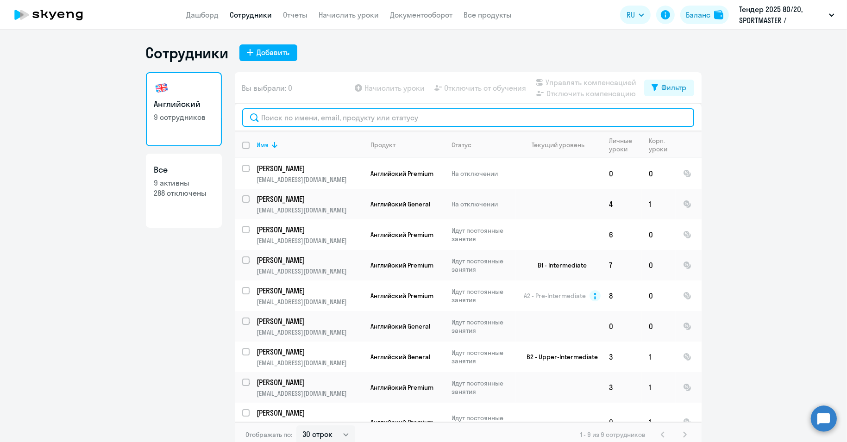
click at [305, 118] on input "text" at bounding box center [468, 117] width 452 height 19
paste input "Соболев"
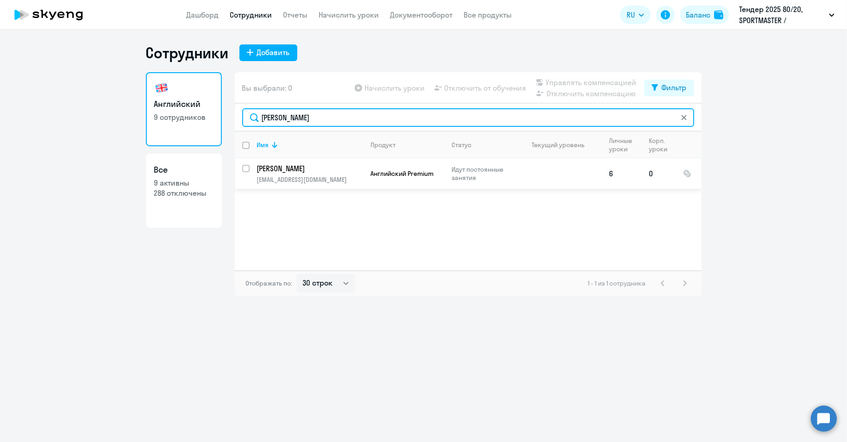
type input "Соболев"
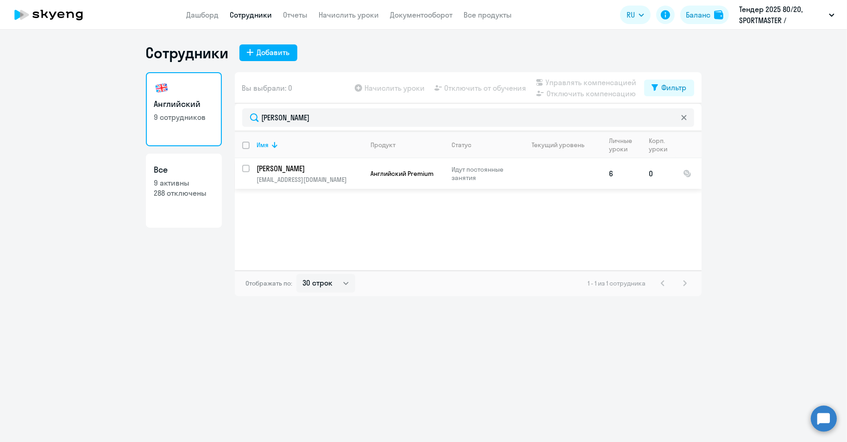
click at [246, 169] on input "select row 7162779" at bounding box center [251, 174] width 19 height 19
checkbox input "true"
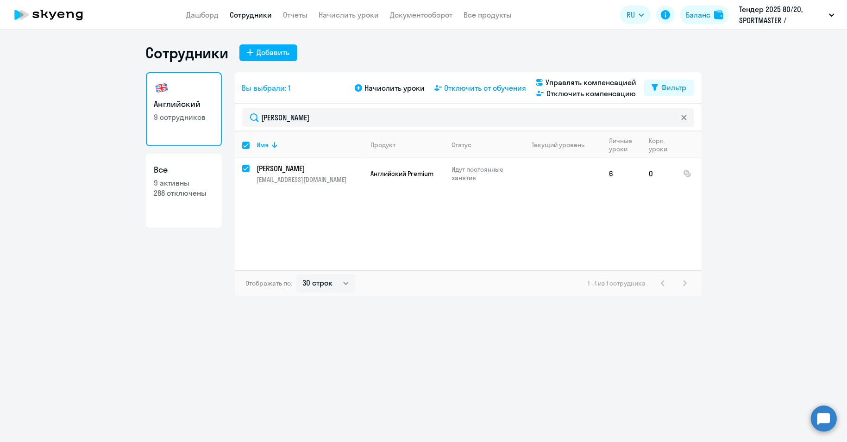
click at [462, 88] on span "Отключить от обучения" at bounding box center [486, 87] width 82 height 11
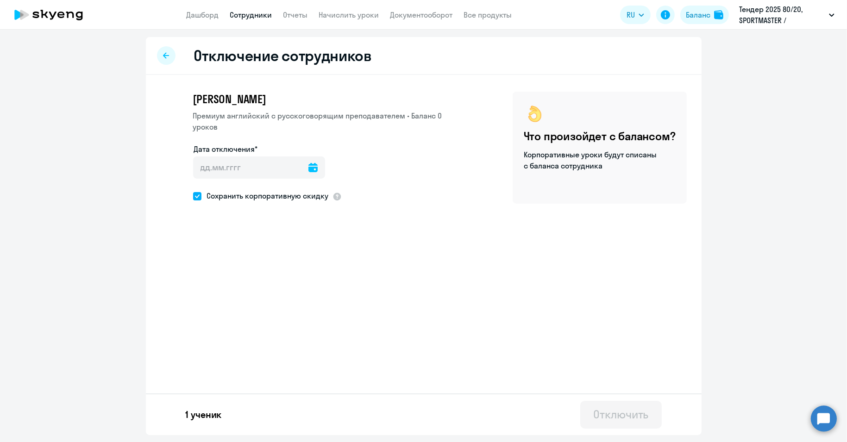
click at [309, 162] on div at bounding box center [312, 168] width 9 height 22
click at [308, 176] on div at bounding box center [312, 168] width 9 height 22
click at [308, 171] on icon at bounding box center [312, 167] width 9 height 9
click at [226, 313] on span "23" at bounding box center [224, 310] width 17 height 17
type input "[DATE]"
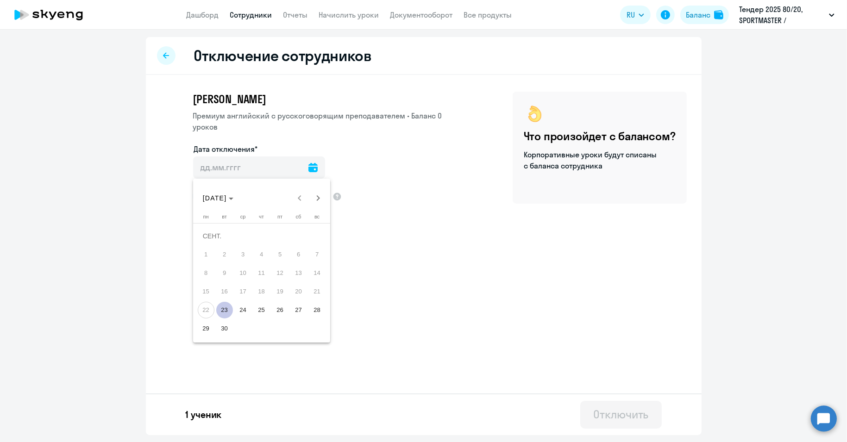
type input "[DATE]"
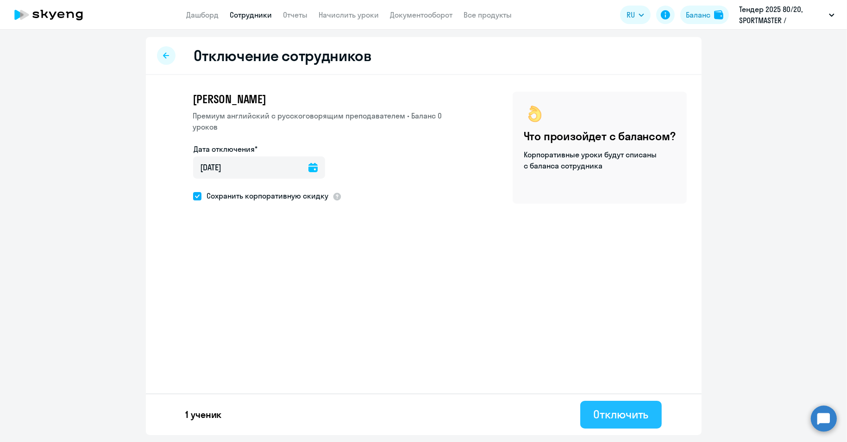
click at [614, 414] on div "Отключить" at bounding box center [620, 414] width 55 height 15
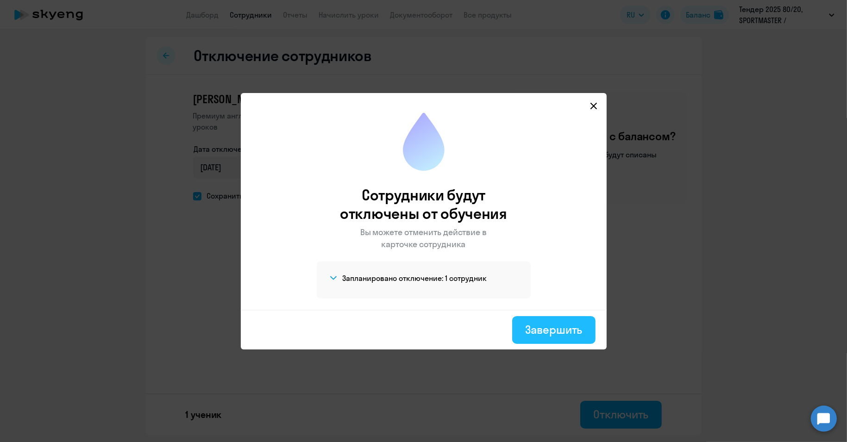
click at [571, 329] on div "Завершить" at bounding box center [553, 329] width 57 height 15
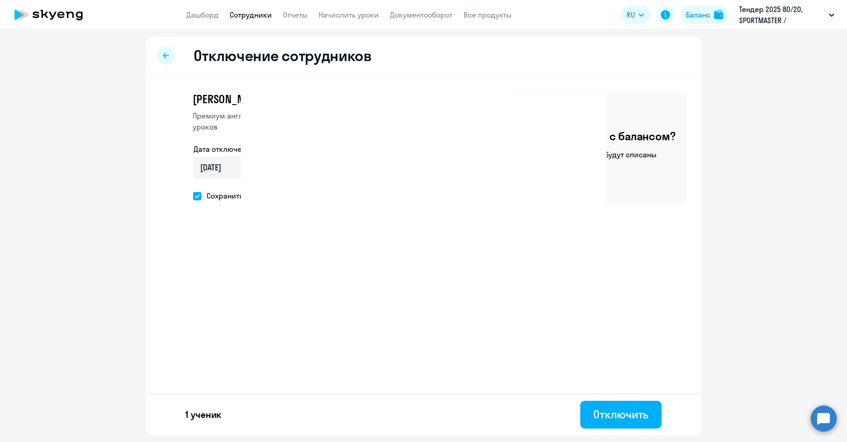
select select "30"
